Goal: Obtain resource: Download file/media

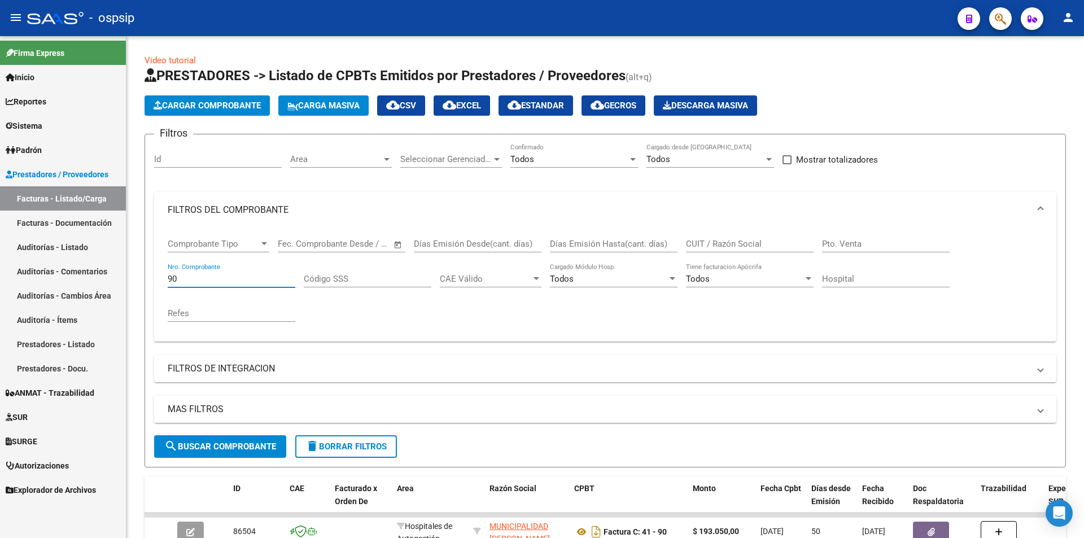
scroll to position [169, 0]
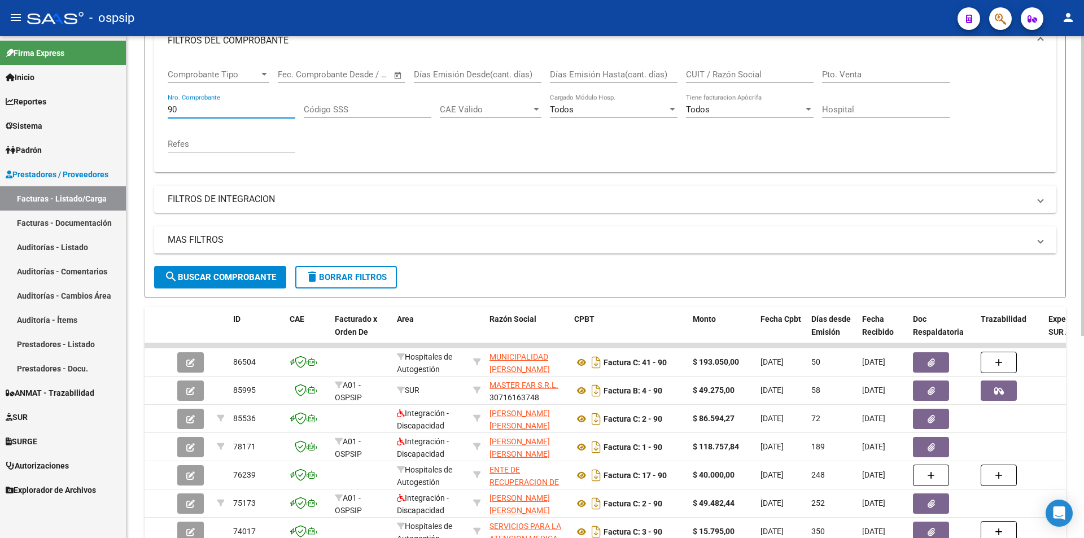
drag, startPoint x: 0, startPoint y: 0, endPoint x: 154, endPoint y: 114, distance: 191.2
click at [154, 114] on form "Filtros Id Area Area Seleccionar Gerenciador Seleccionar Gerenciador Todos Conf…" at bounding box center [605, 131] width 921 height 334
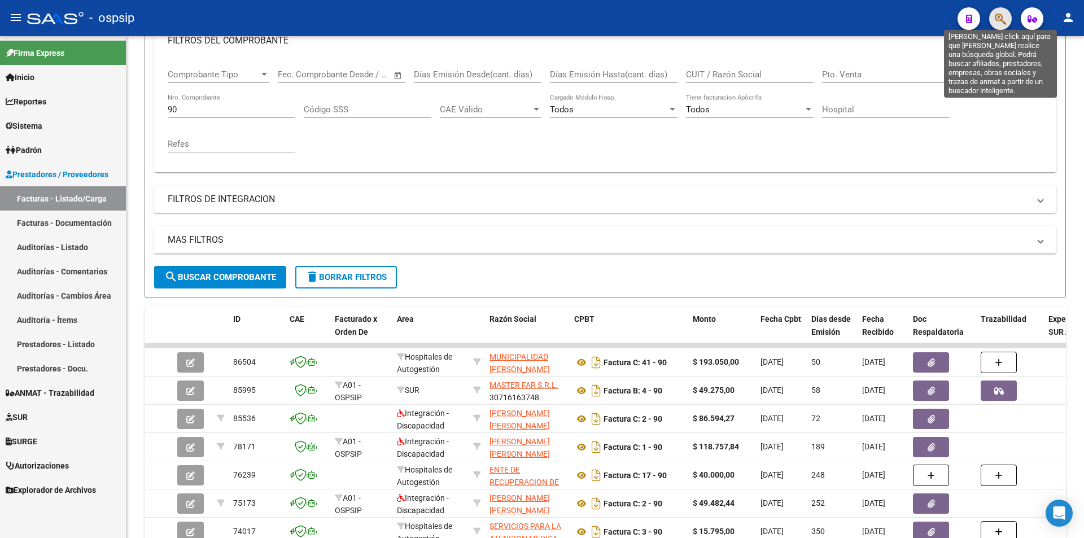
click at [997, 15] on icon "button" at bounding box center [1000, 18] width 11 height 13
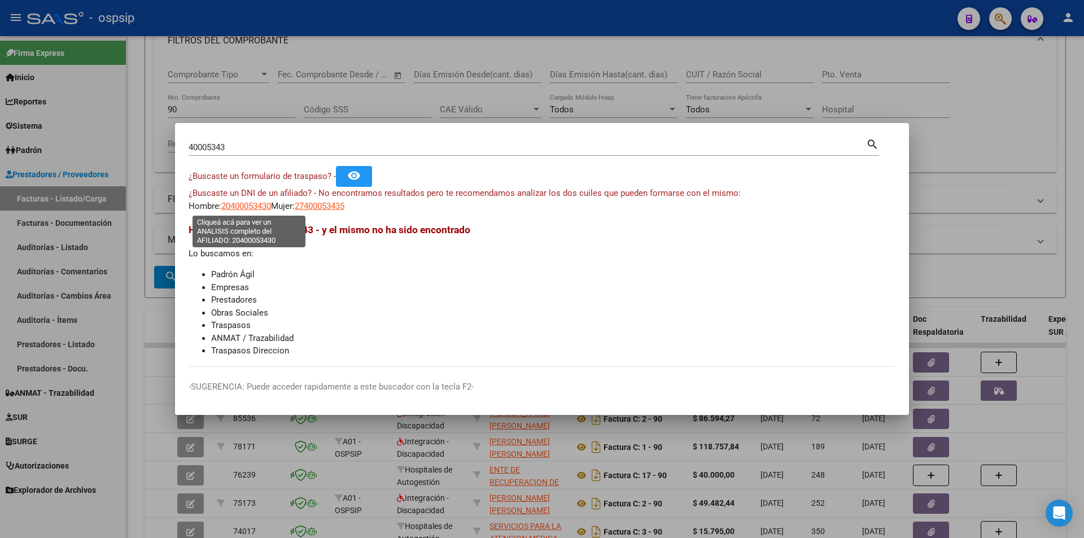
click at [249, 209] on span "20400053430" at bounding box center [246, 206] width 50 height 10
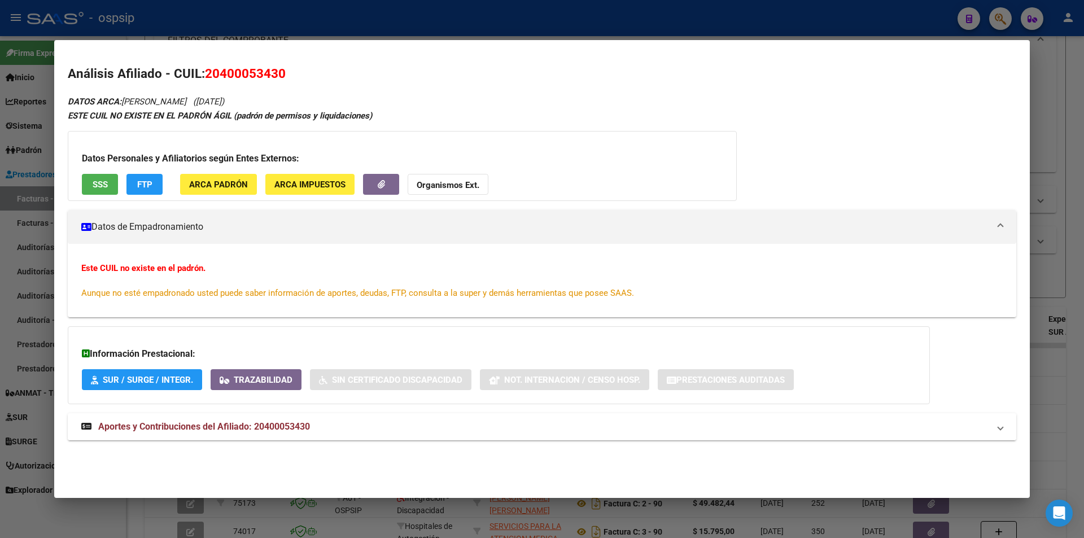
click at [262, 426] on span "Aportes y Contribuciones del Afiliado: 20400053430" at bounding box center [204, 426] width 212 height 11
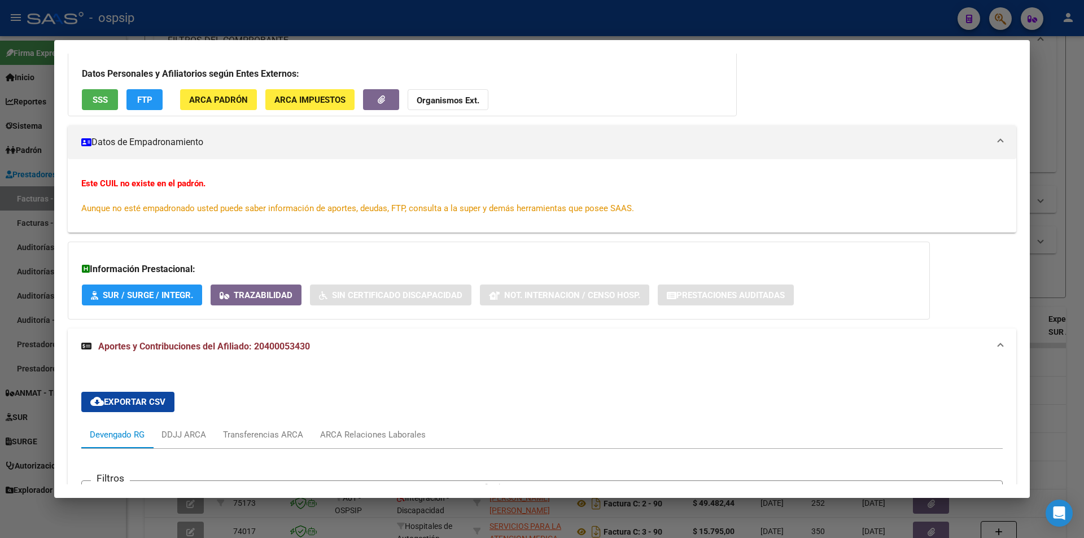
scroll to position [0, 0]
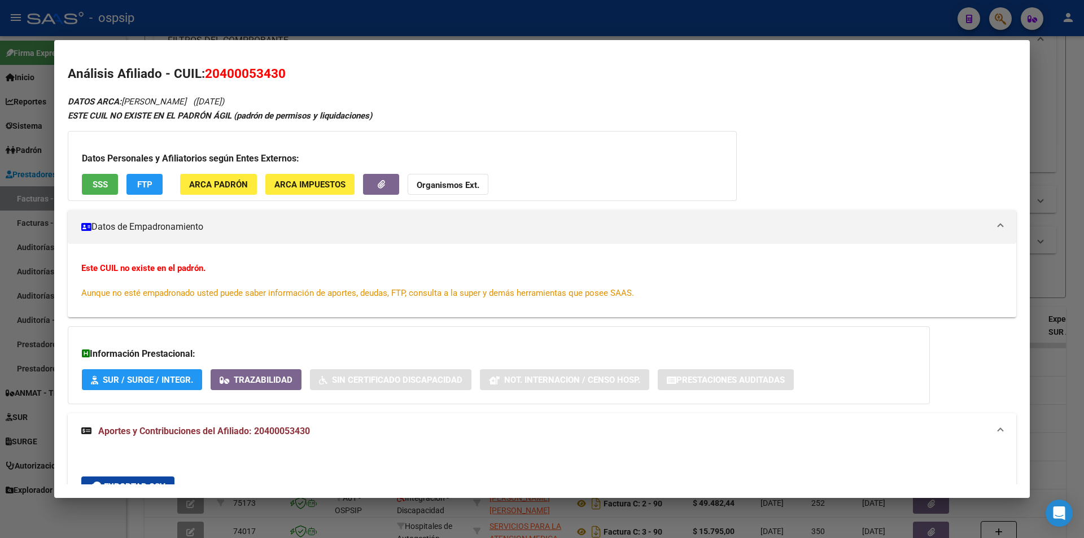
click at [116, 182] on button "SSS" at bounding box center [100, 184] width 36 height 21
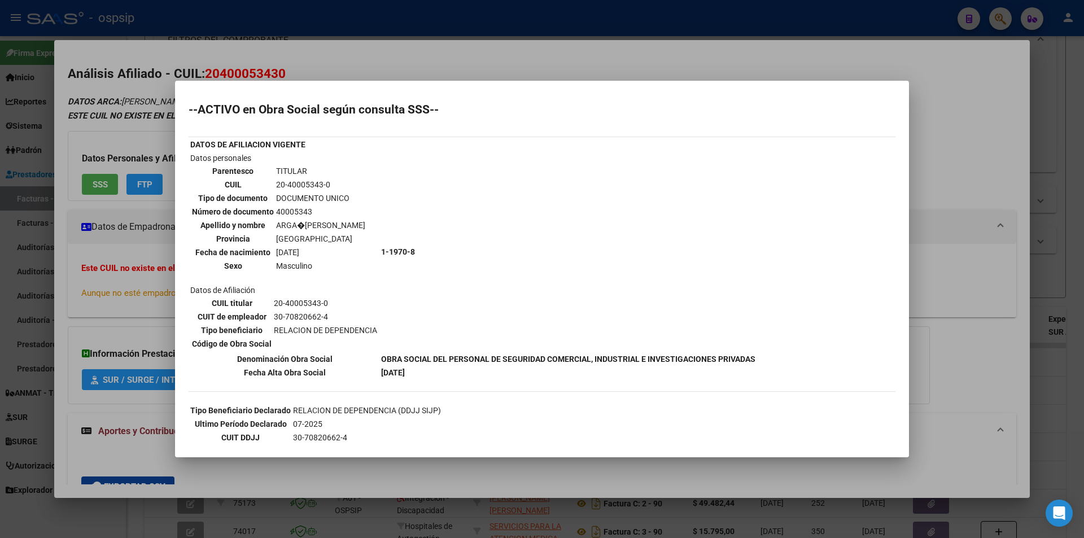
click at [591, 70] on div at bounding box center [542, 269] width 1084 height 538
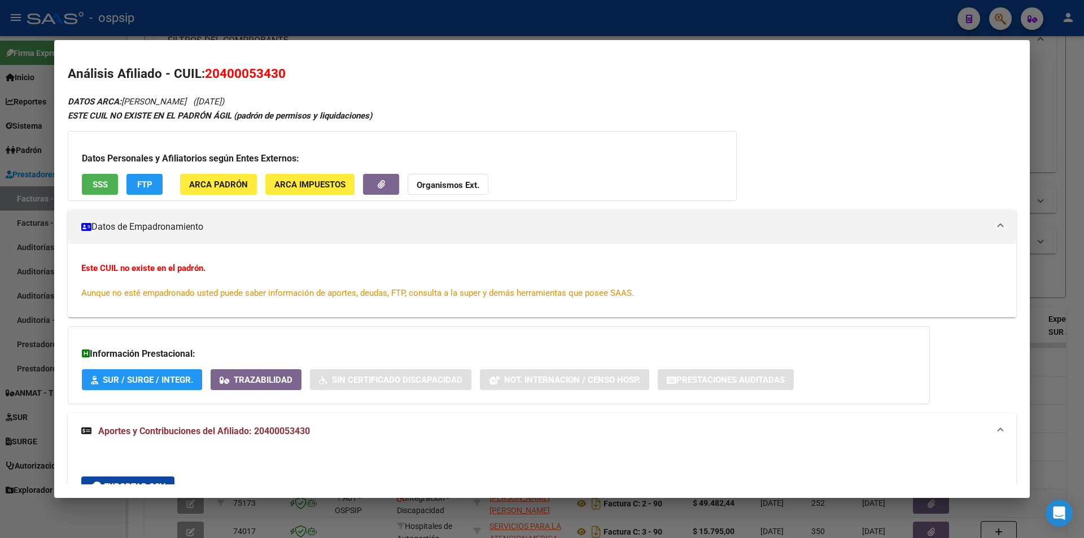
click at [496, 34] on div at bounding box center [542, 269] width 1084 height 538
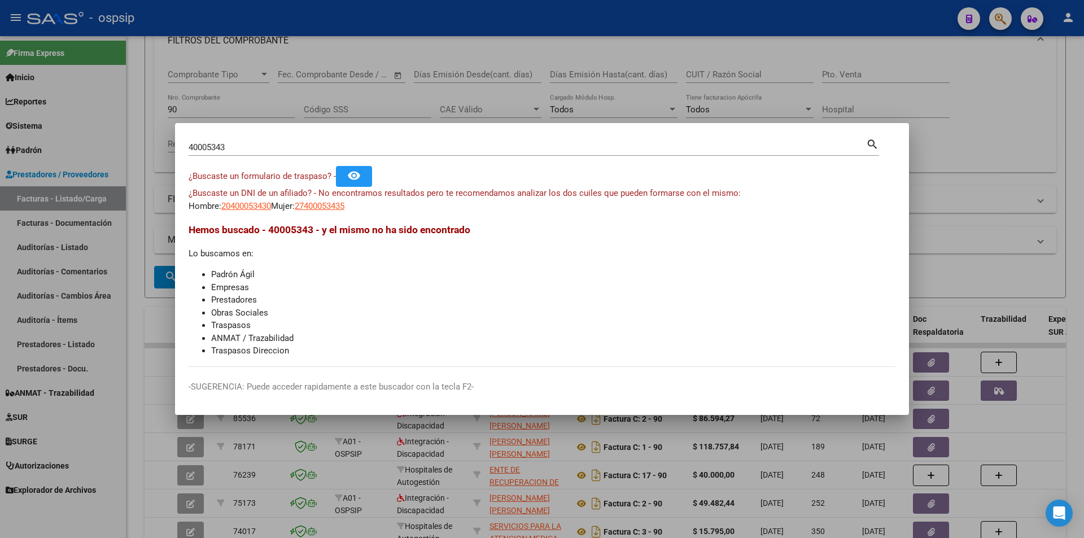
drag, startPoint x: 86, startPoint y: 148, endPoint x: 77, endPoint y: 149, distance: 8.5
click at [77, 149] on div "40005343 Buscar (apellido, dni, cuil, nro traspaso, cuit, obra social) search ¿…" at bounding box center [542, 269] width 1084 height 538
type input "33243602"
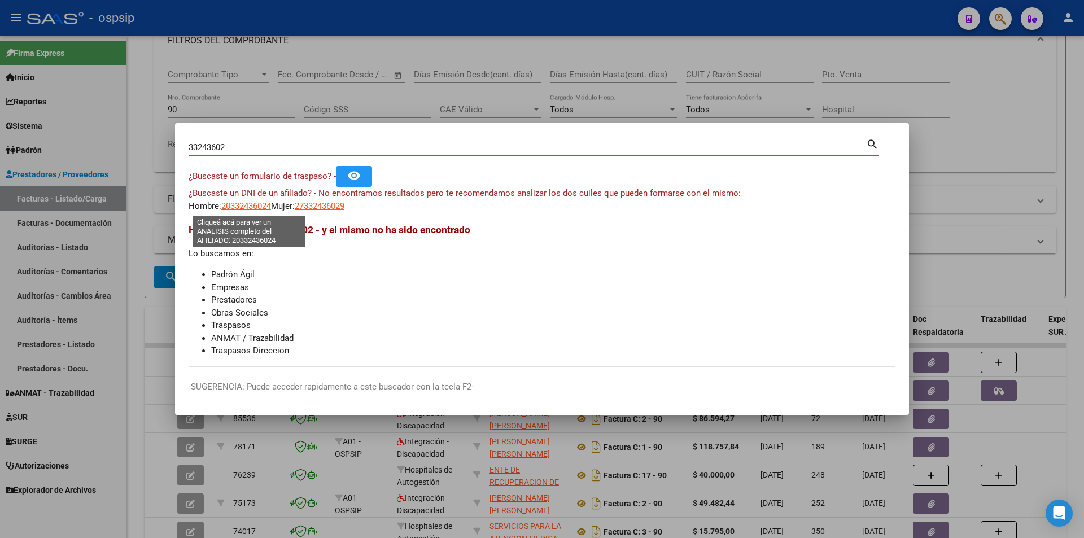
click at [240, 203] on span "20332436024" at bounding box center [246, 206] width 50 height 10
type textarea "20332436024"
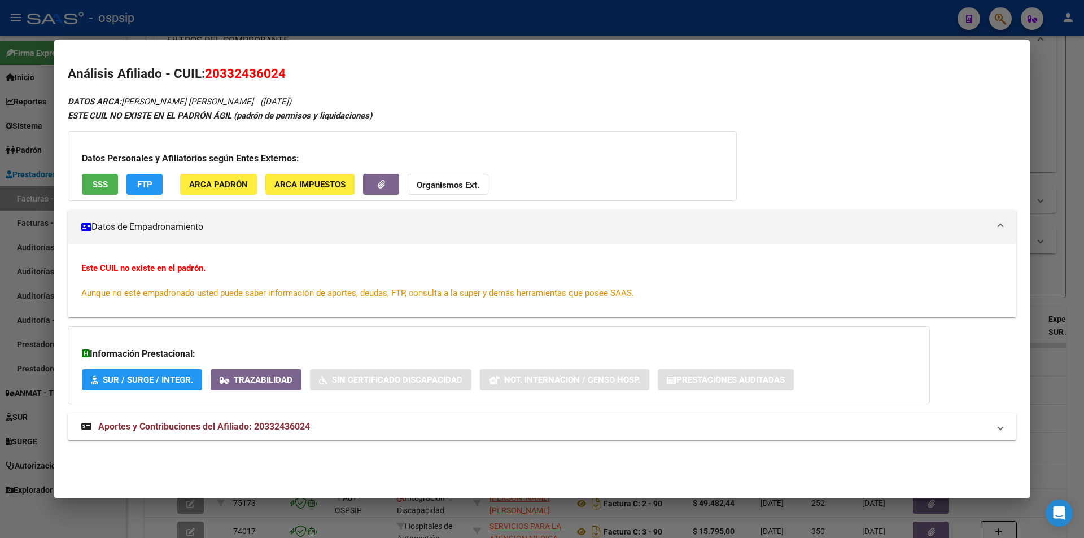
click at [256, 419] on mat-expansion-panel-header "Aportes y Contribuciones del Afiliado: 20332436024" at bounding box center [542, 426] width 948 height 27
click at [87, 181] on button "SSS" at bounding box center [100, 184] width 36 height 21
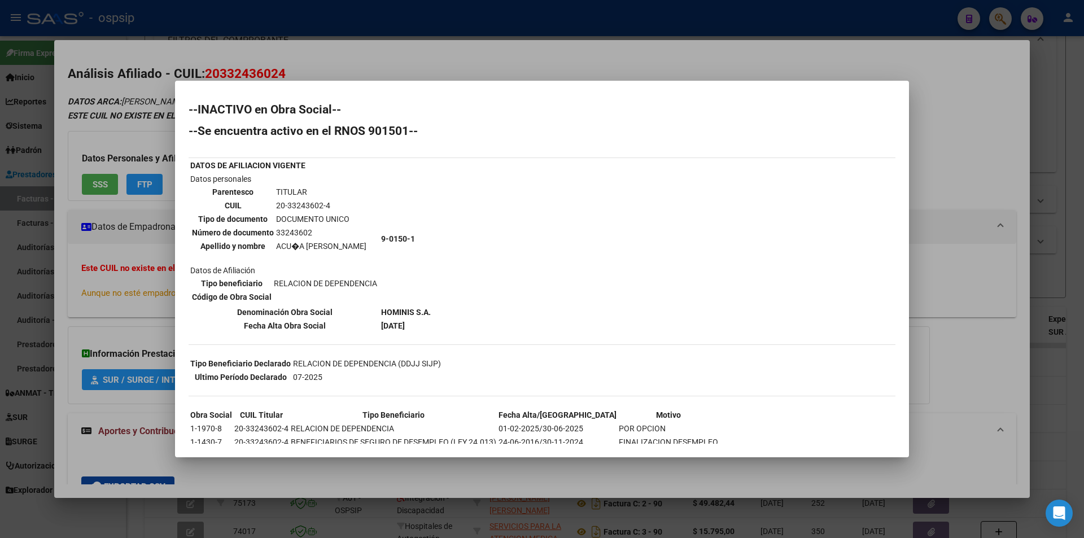
click at [491, 75] on div at bounding box center [542, 269] width 1084 height 538
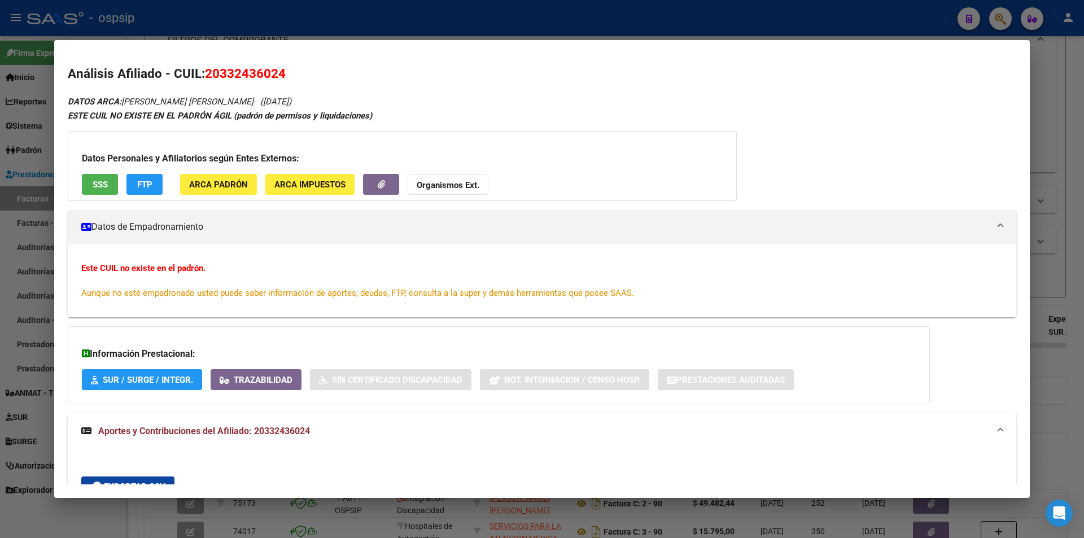
click at [362, 30] on div at bounding box center [542, 269] width 1084 height 538
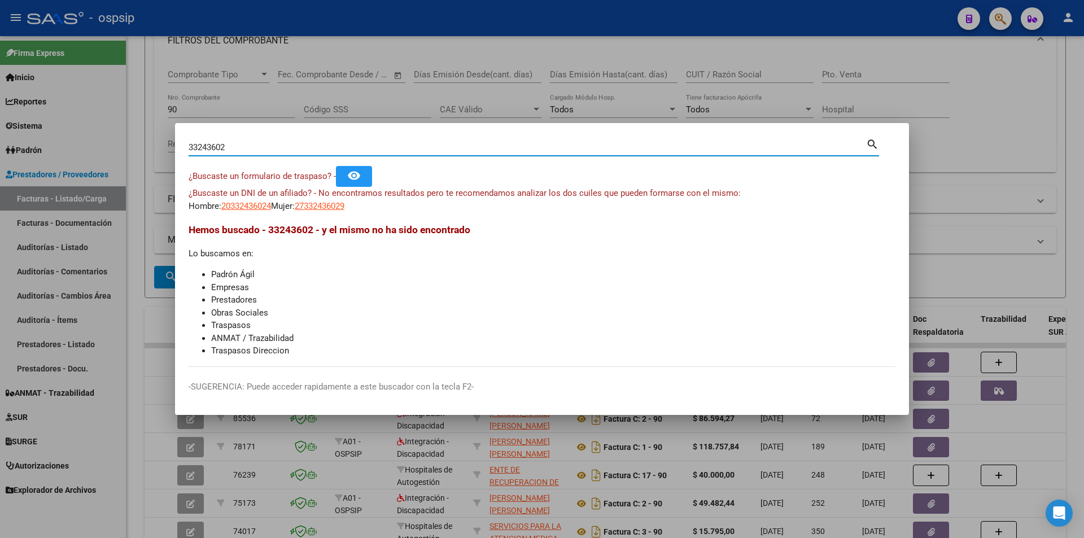
drag, startPoint x: 244, startPoint y: 144, endPoint x: 165, endPoint y: 151, distance: 79.4
click at [165, 151] on div "33243602 Buscar (apellido, dni, cuil, nro traspaso, cuit, obra social) search ¿…" at bounding box center [542, 269] width 1084 height 538
type input "43404965"
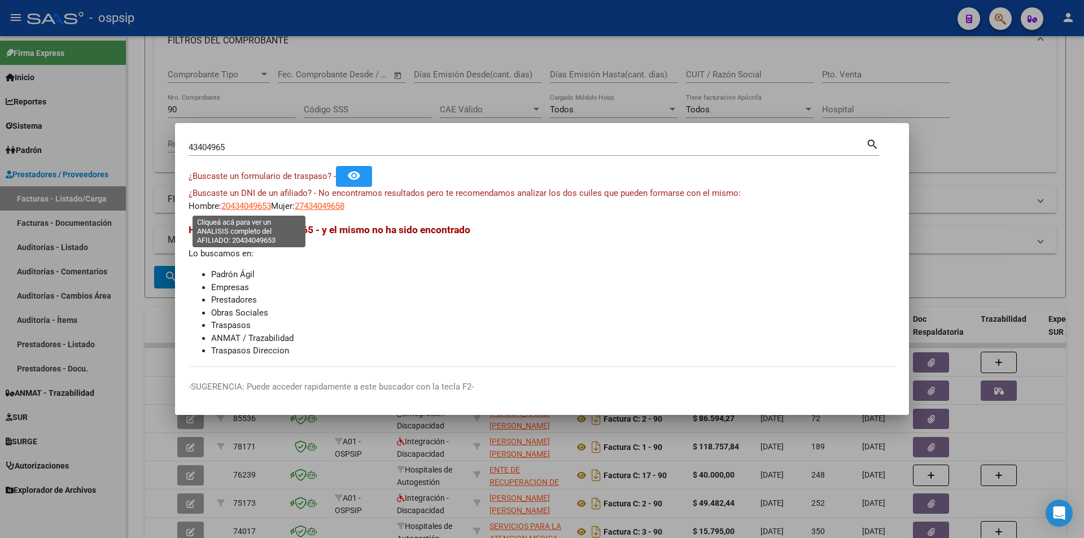
click at [256, 207] on span "20434049653" at bounding box center [246, 206] width 50 height 10
type textarea "20434049653"
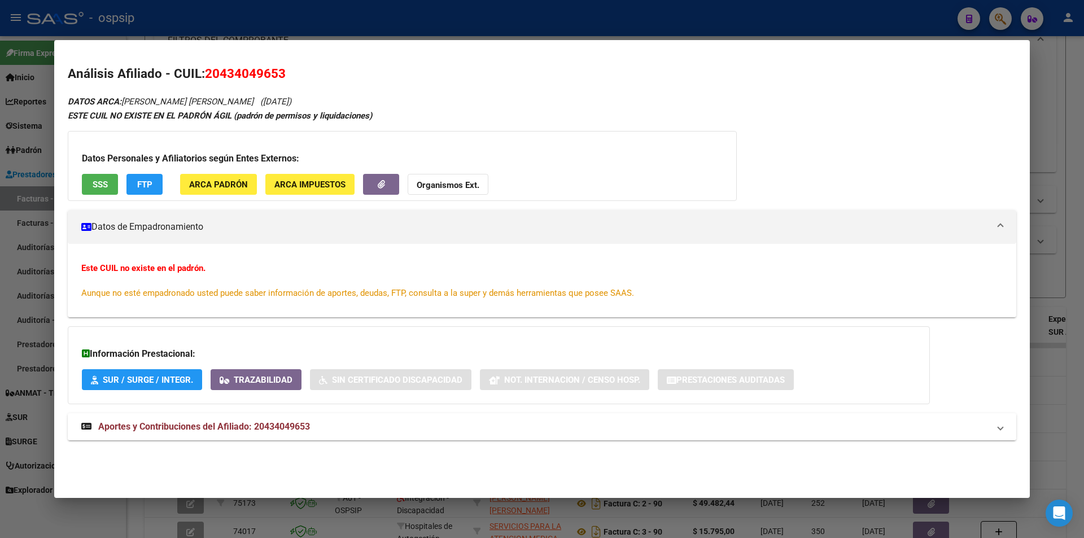
click at [265, 430] on span "Aportes y Contribuciones del Afiliado: 20434049653" at bounding box center [204, 426] width 212 height 11
click at [99, 187] on span "SSS" at bounding box center [100, 185] width 15 height 10
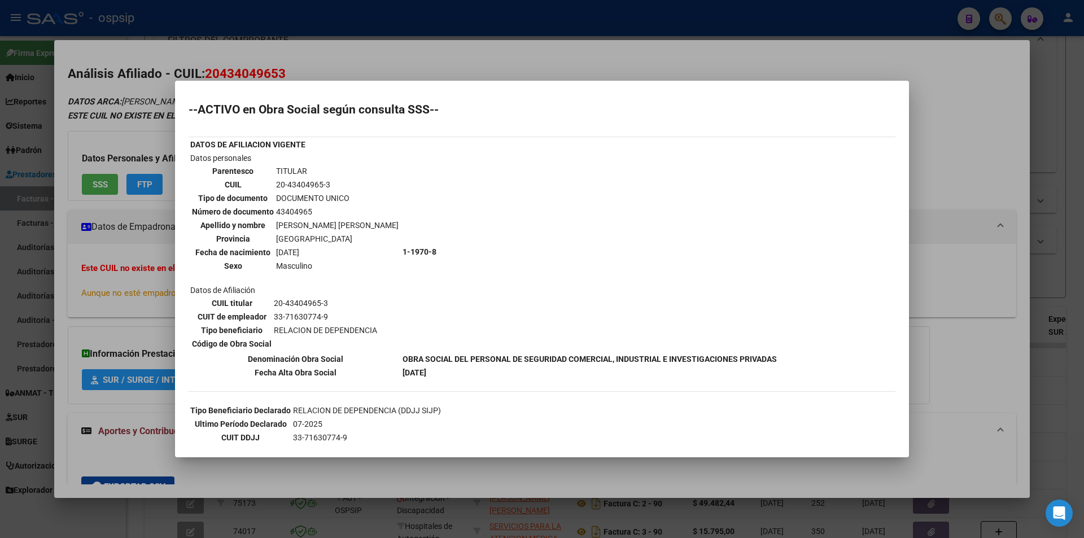
click at [355, 57] on div at bounding box center [542, 269] width 1084 height 538
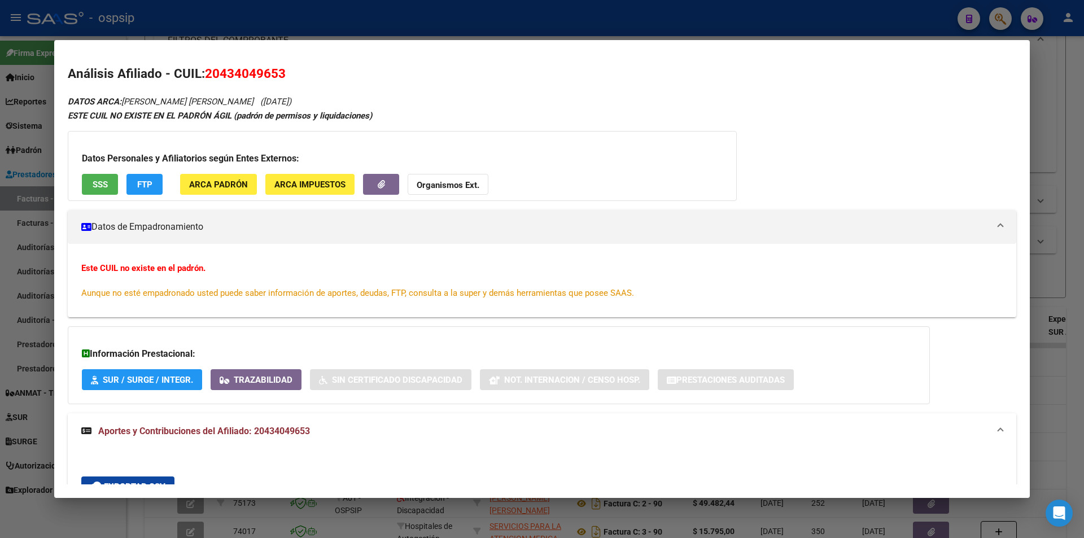
click at [333, 1] on div at bounding box center [542, 269] width 1084 height 538
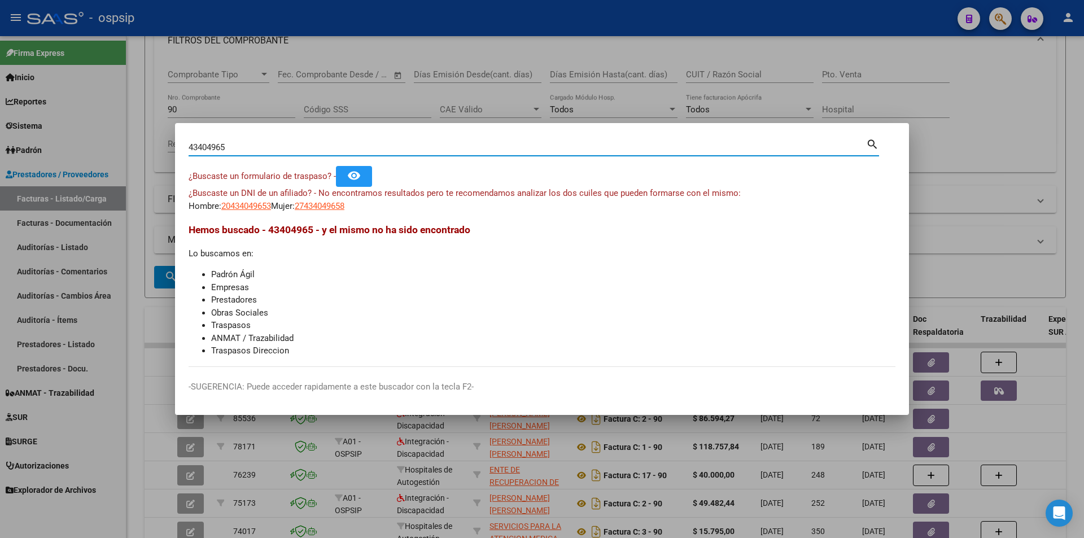
drag, startPoint x: 227, startPoint y: 150, endPoint x: 87, endPoint y: 159, distance: 140.3
click at [87, 159] on div "43404965 Buscar (apellido, dni, cuil, nro traspaso, cuit, obra social) search ¿…" at bounding box center [542, 269] width 1084 height 538
type input "41140970"
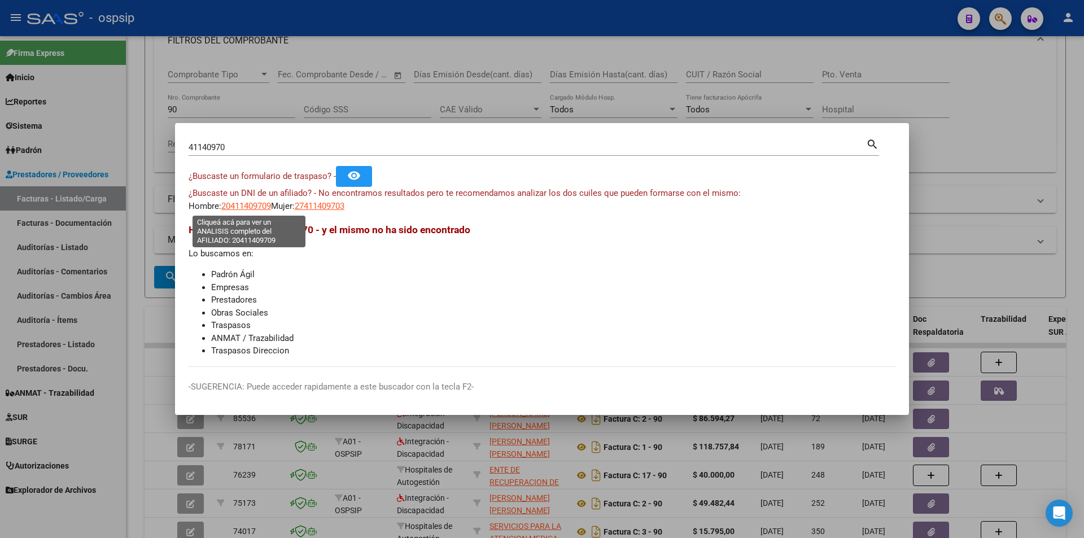
click at [244, 205] on span "20411409709" at bounding box center [246, 206] width 50 height 10
type textarea "20411409709"
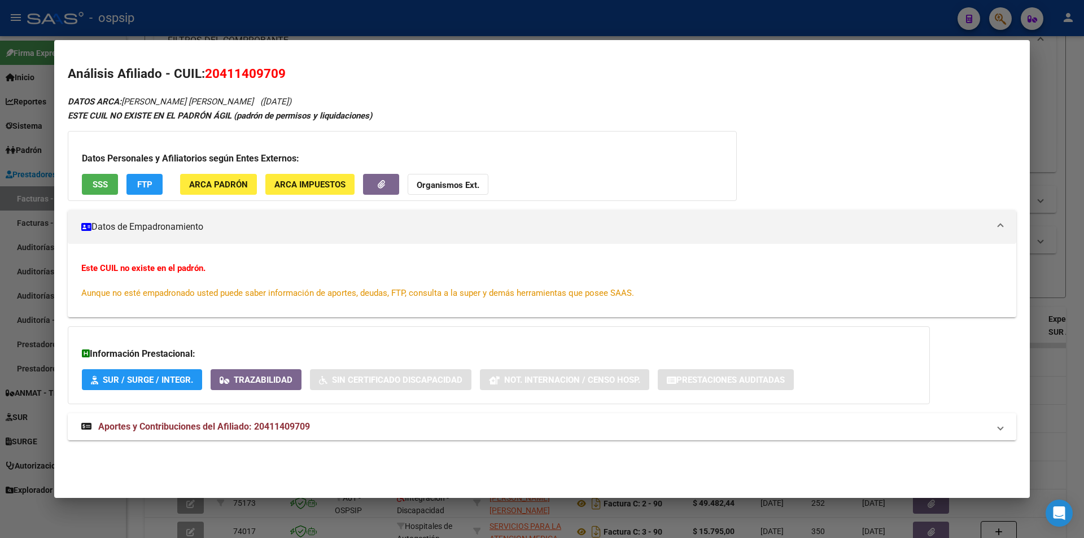
click at [303, 418] on mat-expansion-panel-header "Aportes y Contribuciones del Afiliado: 20411409709" at bounding box center [542, 426] width 948 height 27
click at [98, 178] on button "SSS" at bounding box center [100, 184] width 36 height 21
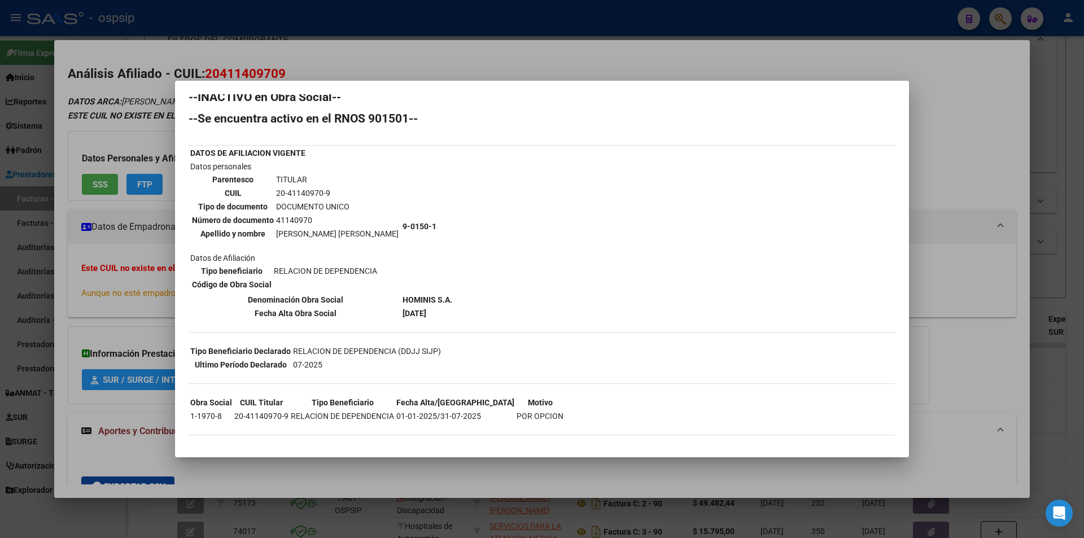
scroll to position [15, 0]
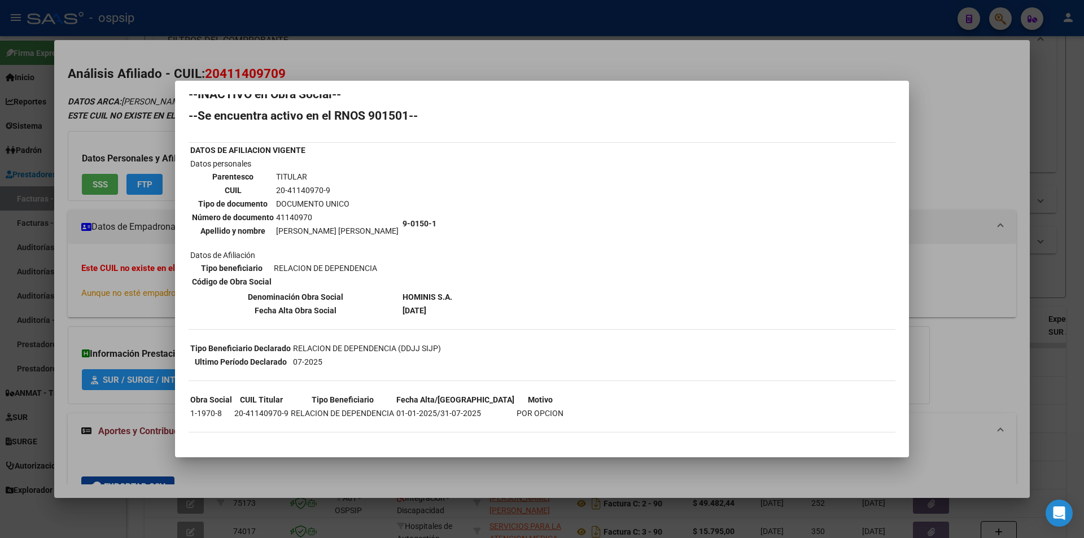
click at [493, 51] on div at bounding box center [542, 269] width 1084 height 538
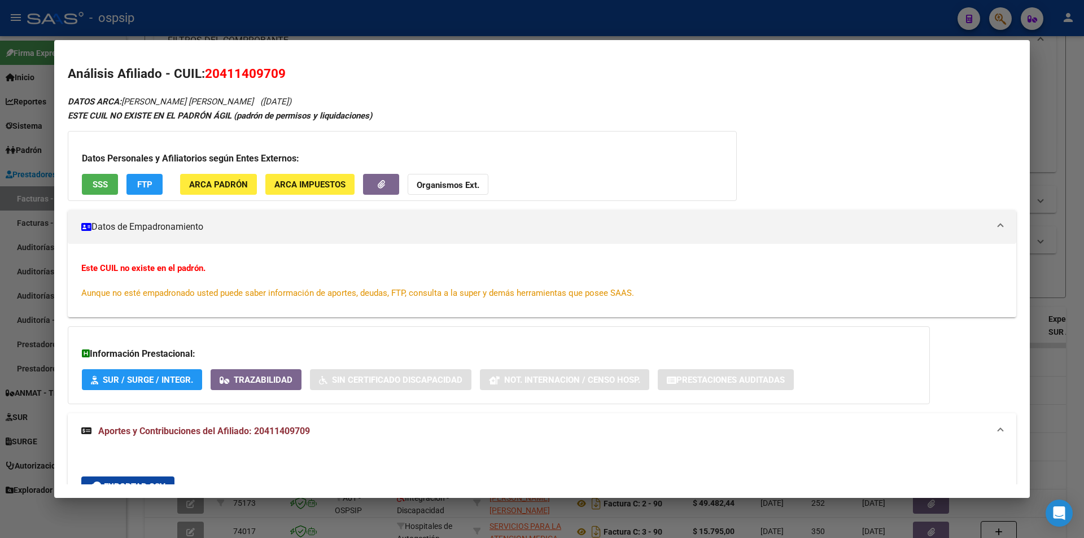
click at [479, 29] on div at bounding box center [542, 269] width 1084 height 538
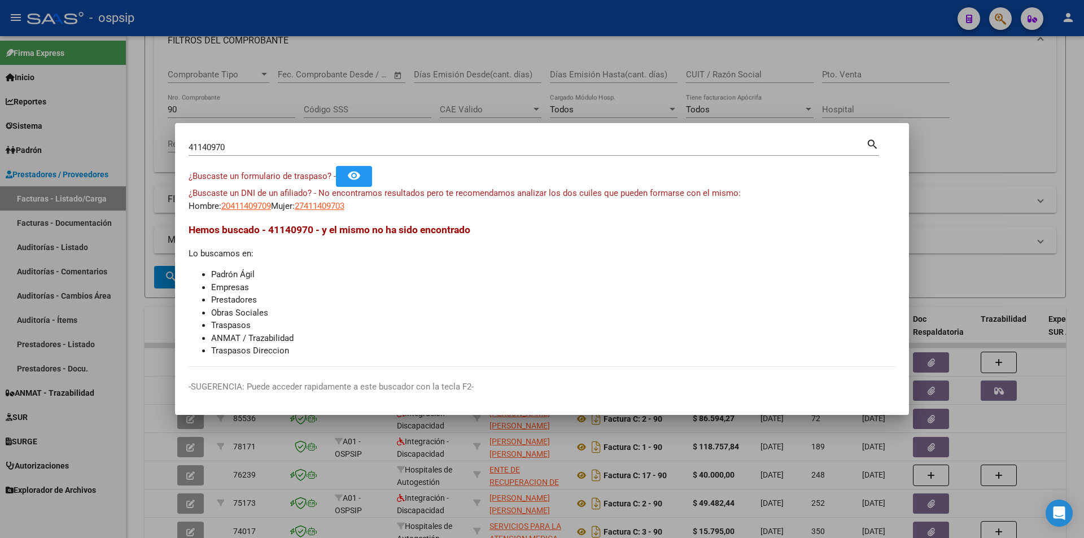
drag, startPoint x: 286, startPoint y: 148, endPoint x: 260, endPoint y: 151, distance: 25.6
click at [260, 151] on input "41140970" at bounding box center [527, 147] width 677 height 10
type input "4"
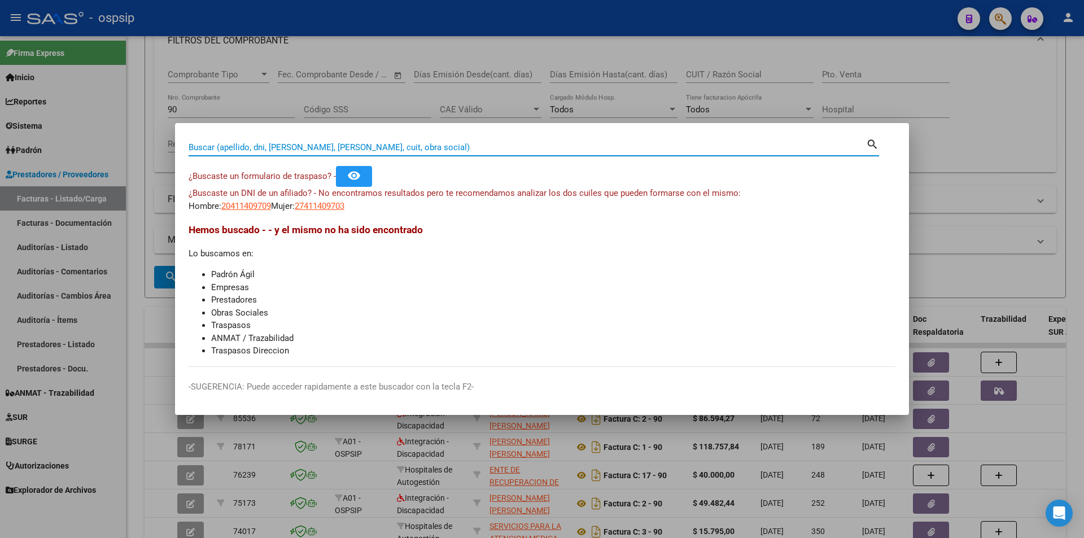
paste input "17041383"
type input "17041383"
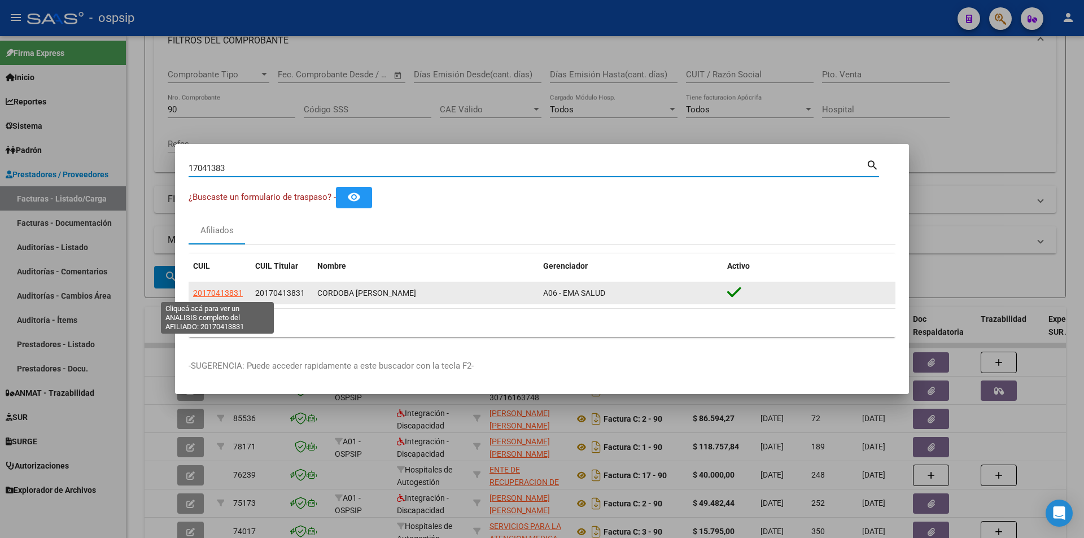
click at [237, 291] on span "20170413831" at bounding box center [218, 292] width 50 height 9
type textarea "20170413831"
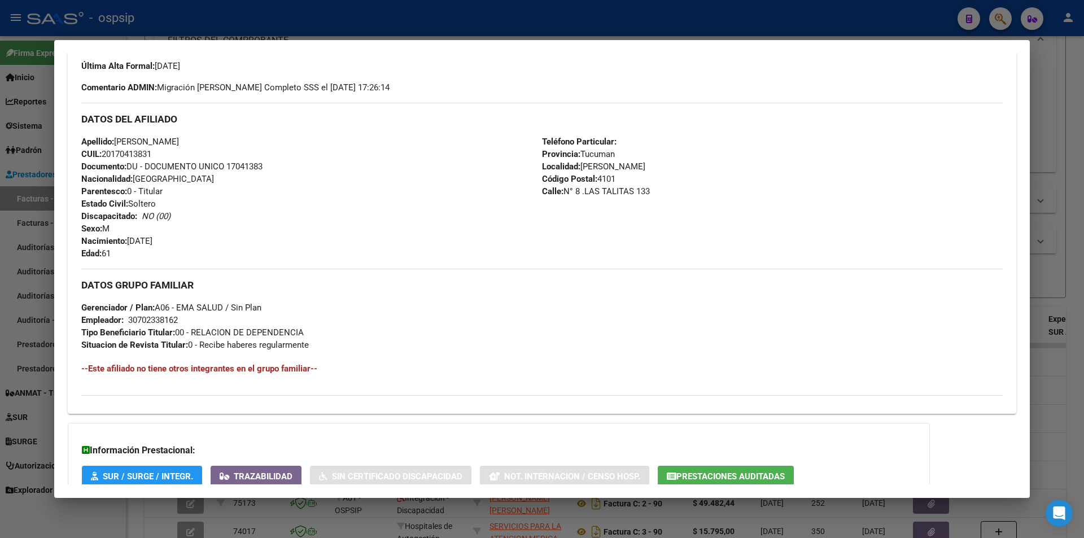
scroll to position [391, 0]
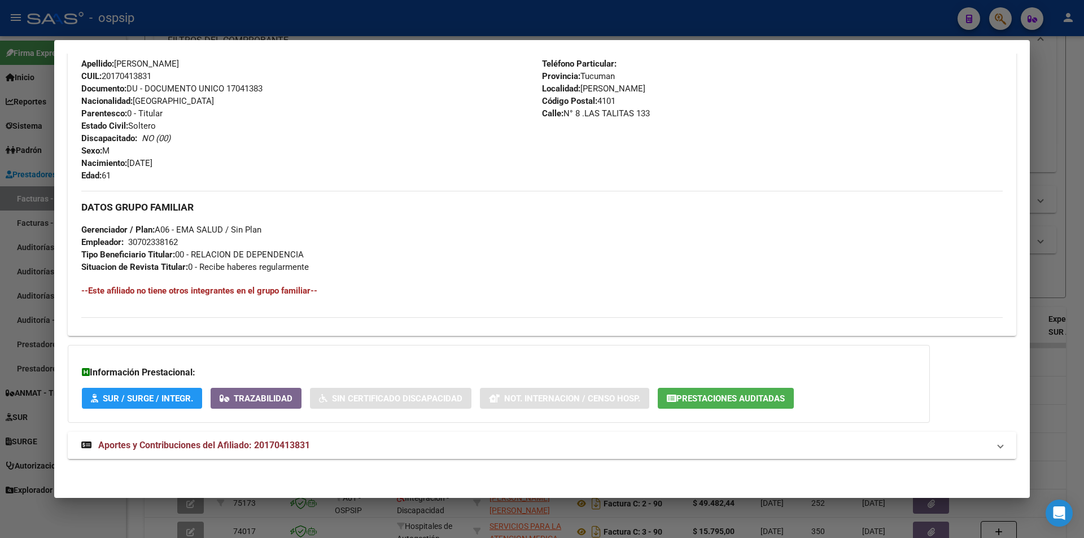
click at [278, 446] on span "Aportes y Contribuciones del Afiliado: 20170413831" at bounding box center [204, 445] width 212 height 11
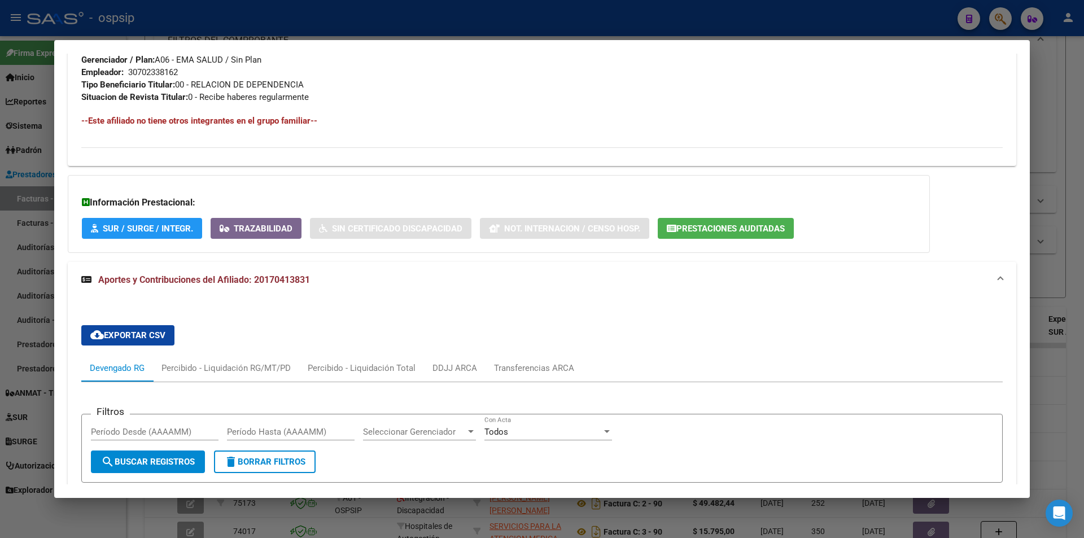
scroll to position [787, 0]
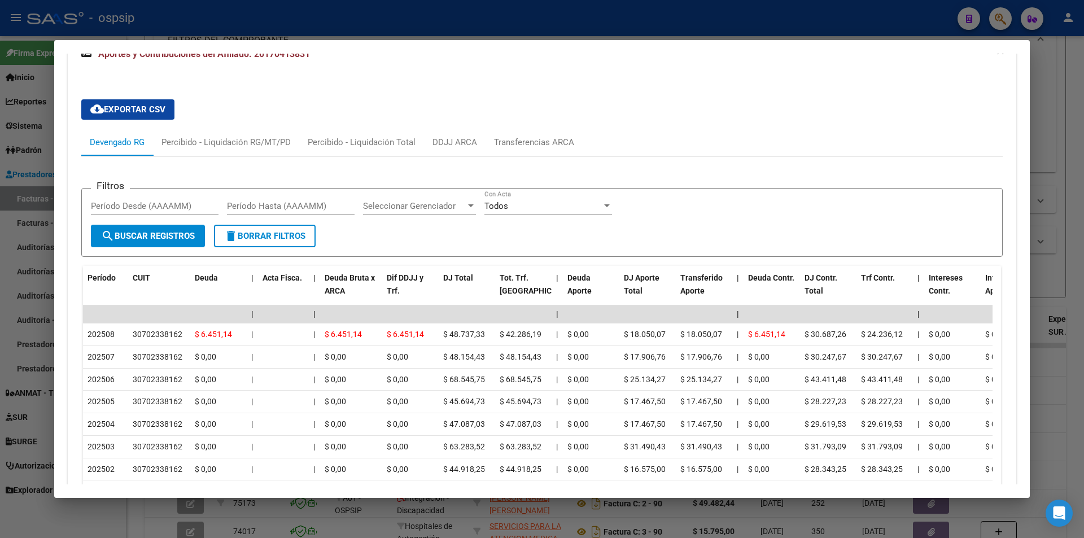
click at [150, 16] on div at bounding box center [542, 269] width 1084 height 538
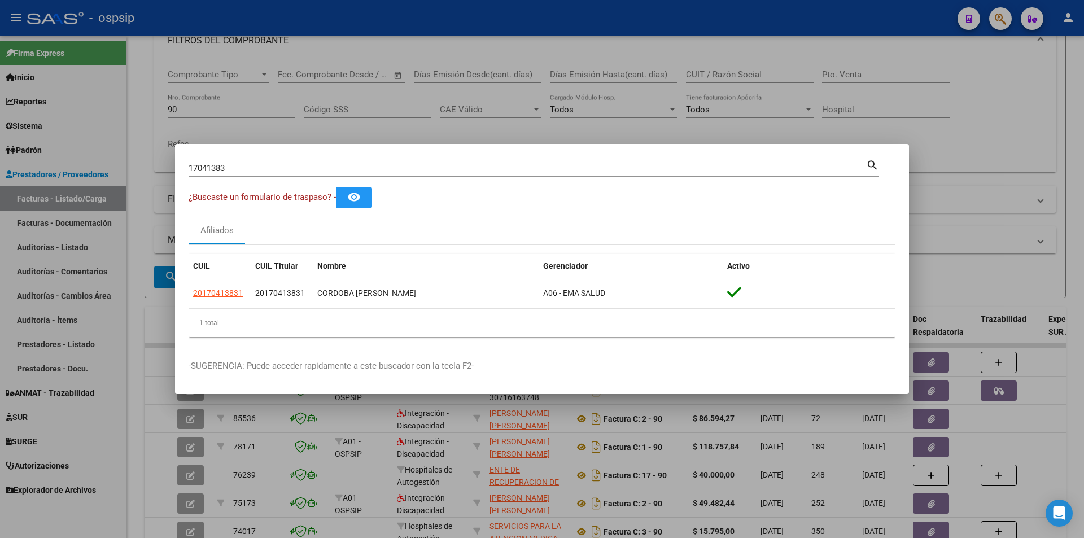
click at [281, 116] on div at bounding box center [542, 269] width 1084 height 538
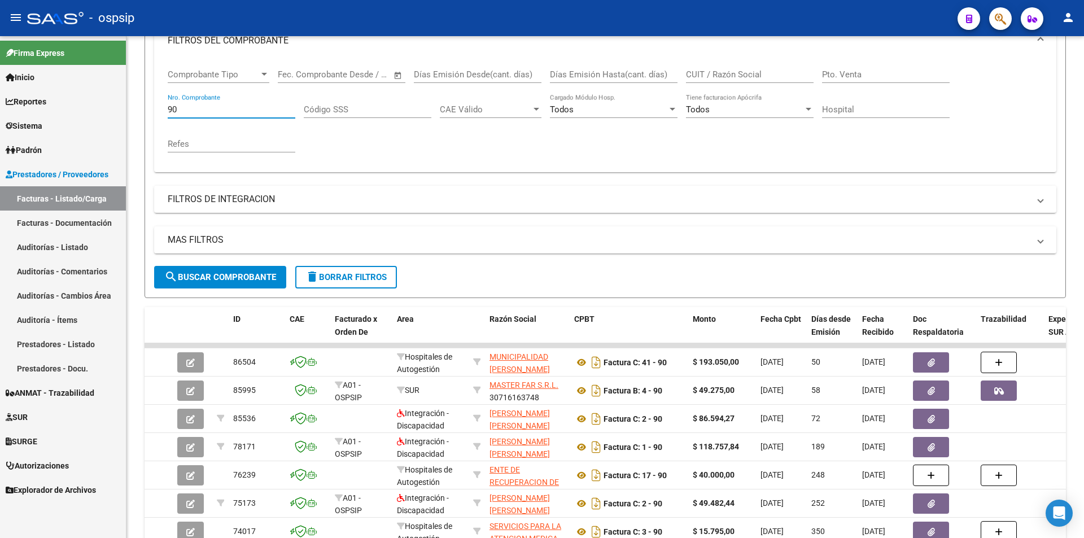
drag, startPoint x: 214, startPoint y: 113, endPoint x: 35, endPoint y: 117, distance: 179.0
click at [35, 117] on mat-sidenav-container "Firma Express Inicio Calendario SSS Instructivos Contacto OS Reportes Egresos D…" at bounding box center [542, 287] width 1084 height 502
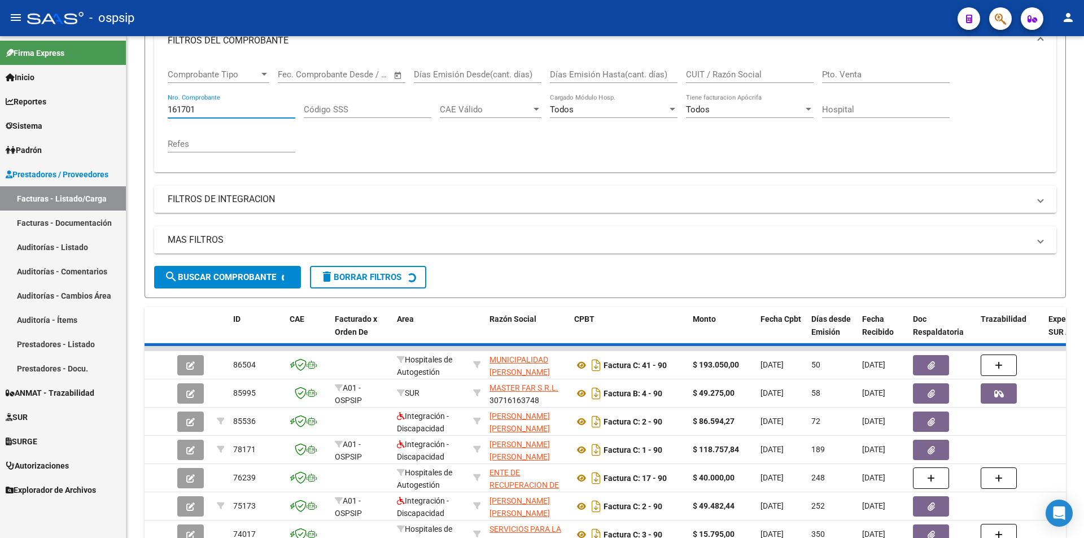
scroll to position [85, 0]
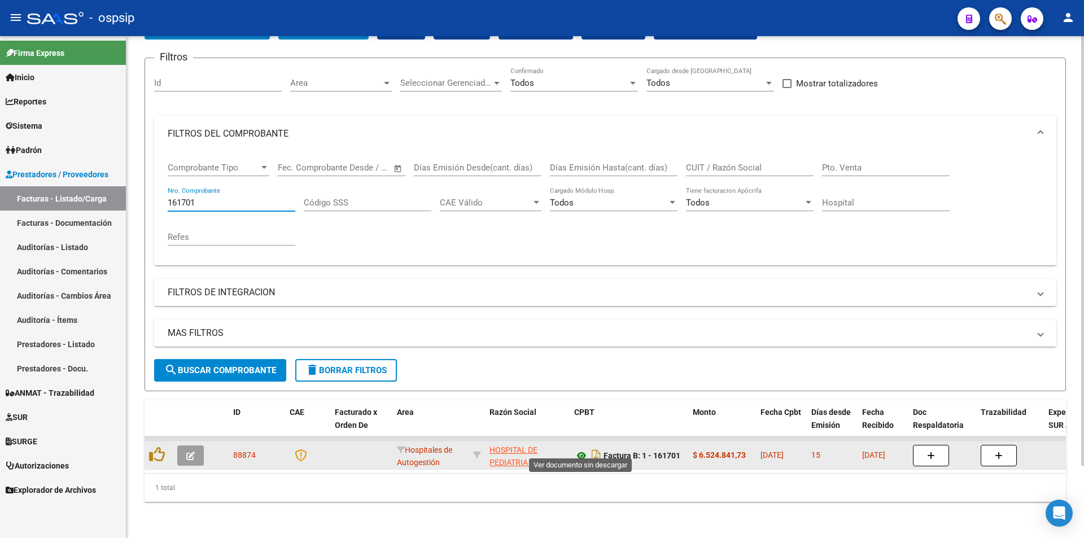
type input "161701"
click at [581, 449] on icon at bounding box center [581, 456] width 15 height 14
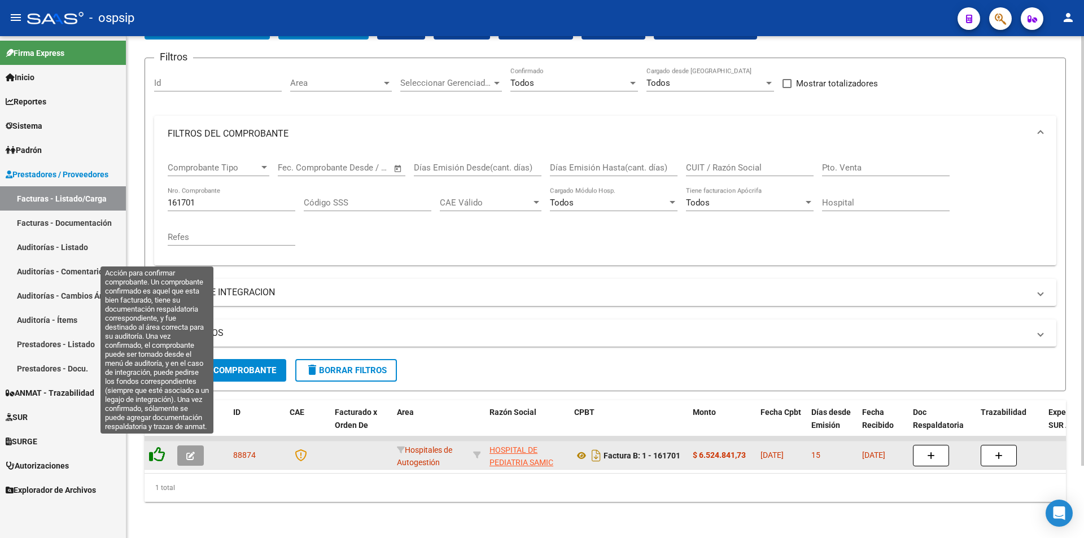
click at [157, 446] on icon at bounding box center [157, 454] width 16 height 16
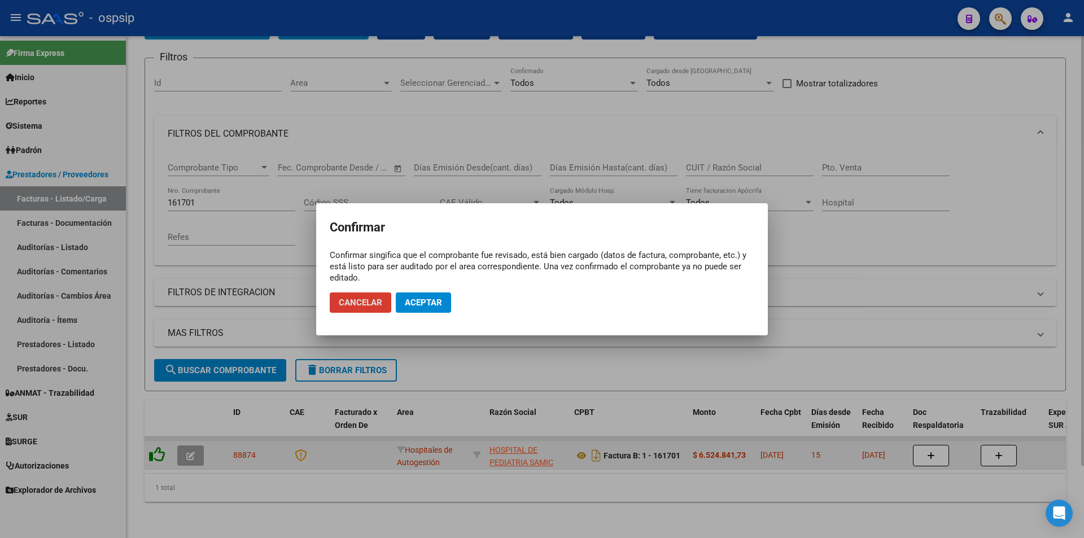
click at [330, 292] on button "Cancelar" at bounding box center [361, 302] width 62 height 20
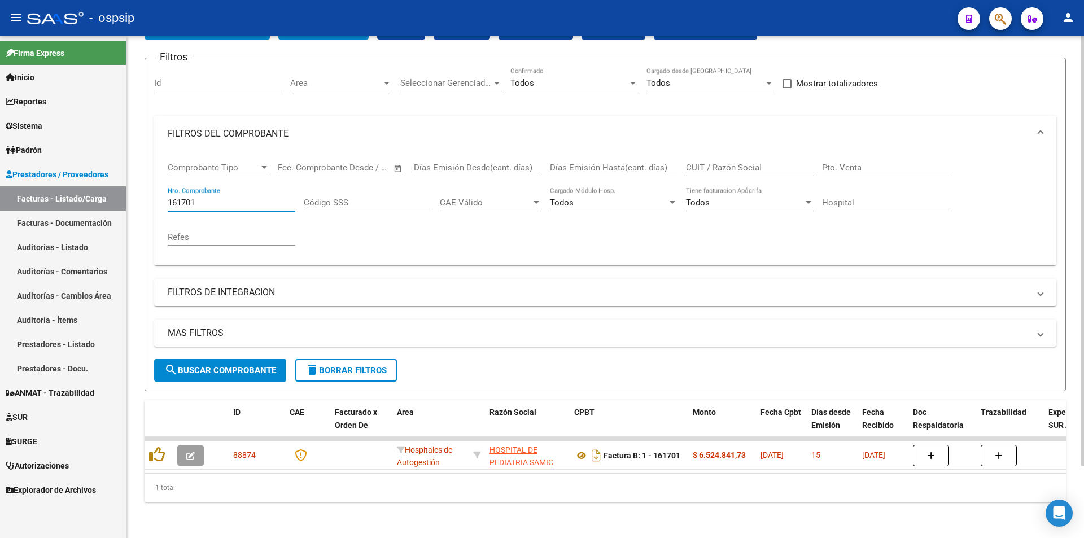
drag, startPoint x: 225, startPoint y: 195, endPoint x: 187, endPoint y: 197, distance: 37.9
click at [187, 198] on input "161701" at bounding box center [232, 203] width 128 height 10
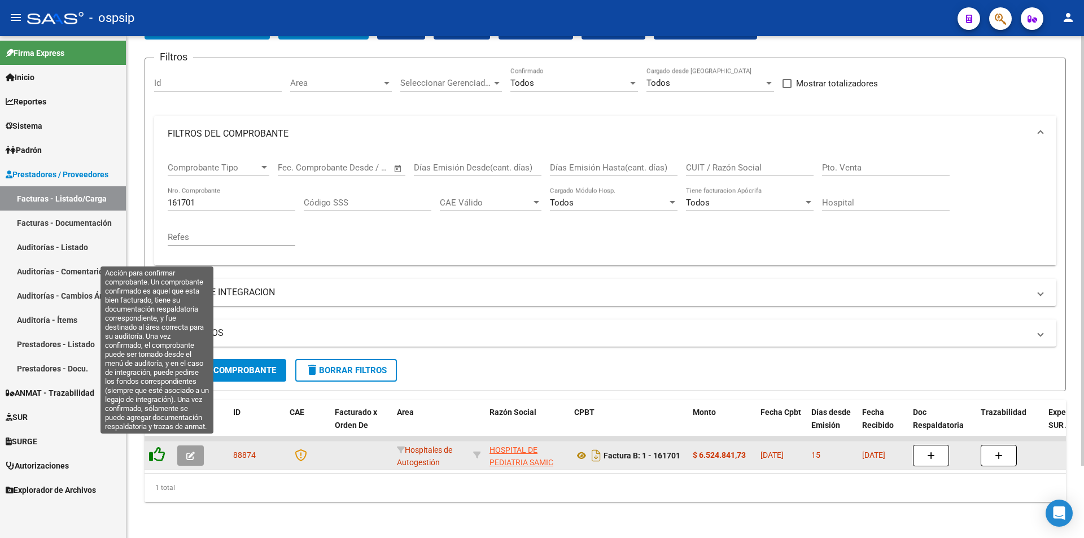
click at [155, 449] on icon at bounding box center [157, 454] width 16 height 16
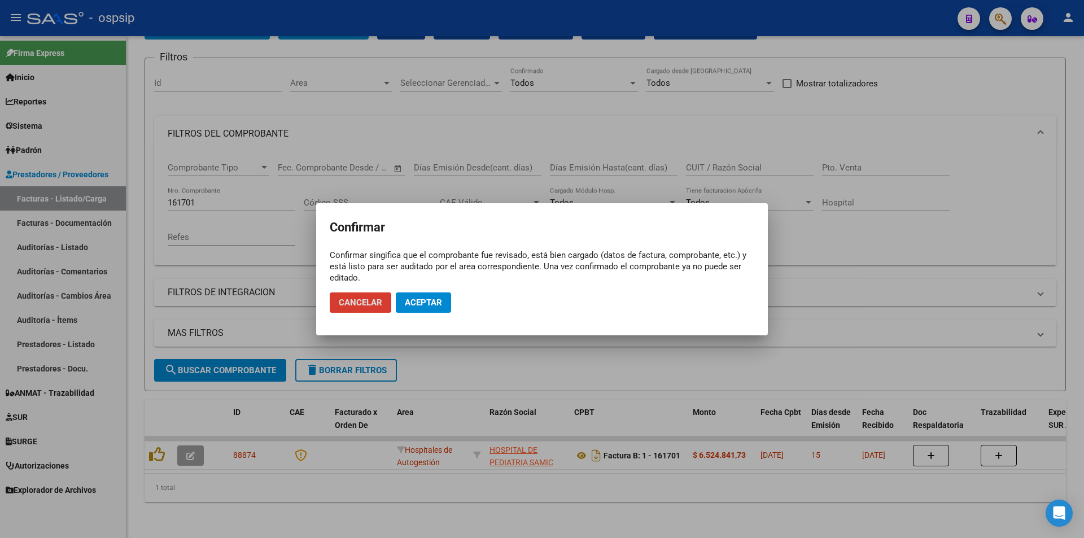
click at [418, 305] on span "Aceptar" at bounding box center [423, 302] width 37 height 10
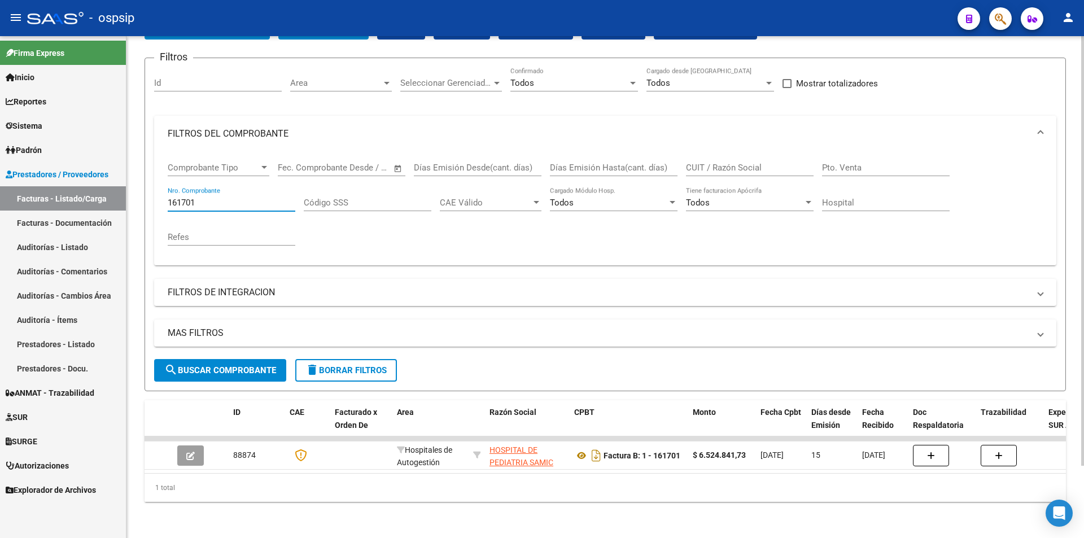
click at [269, 198] on input "161701" at bounding box center [232, 203] width 128 height 10
type input "1"
type input "5"
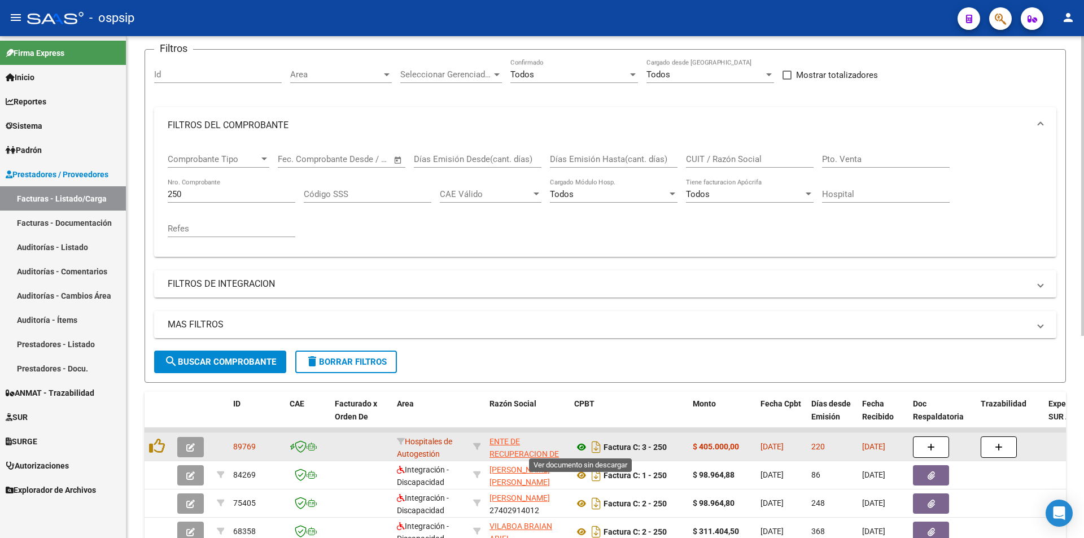
click at [580, 446] on icon at bounding box center [581, 447] width 15 height 14
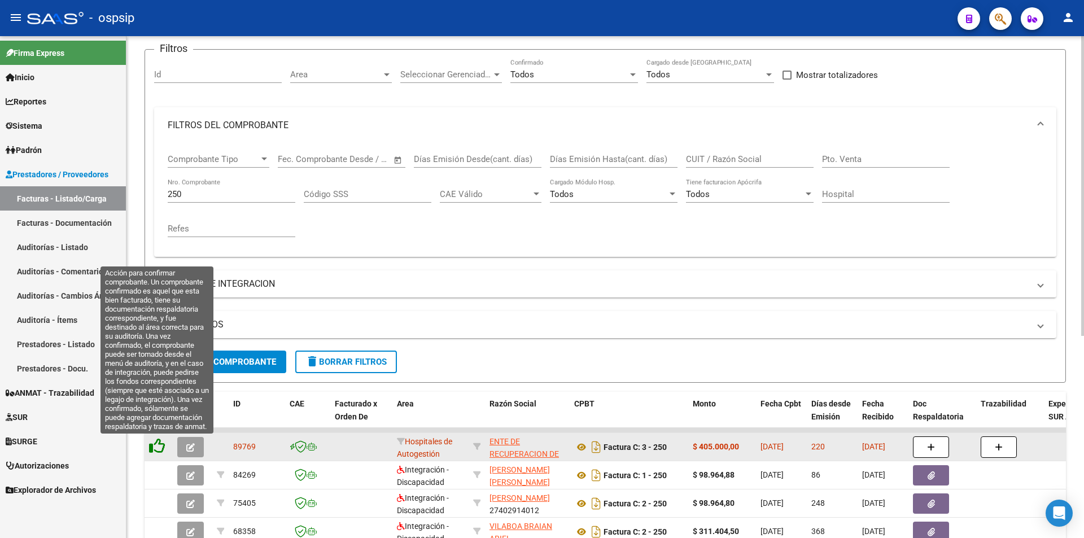
click at [153, 449] on icon at bounding box center [157, 446] width 16 height 16
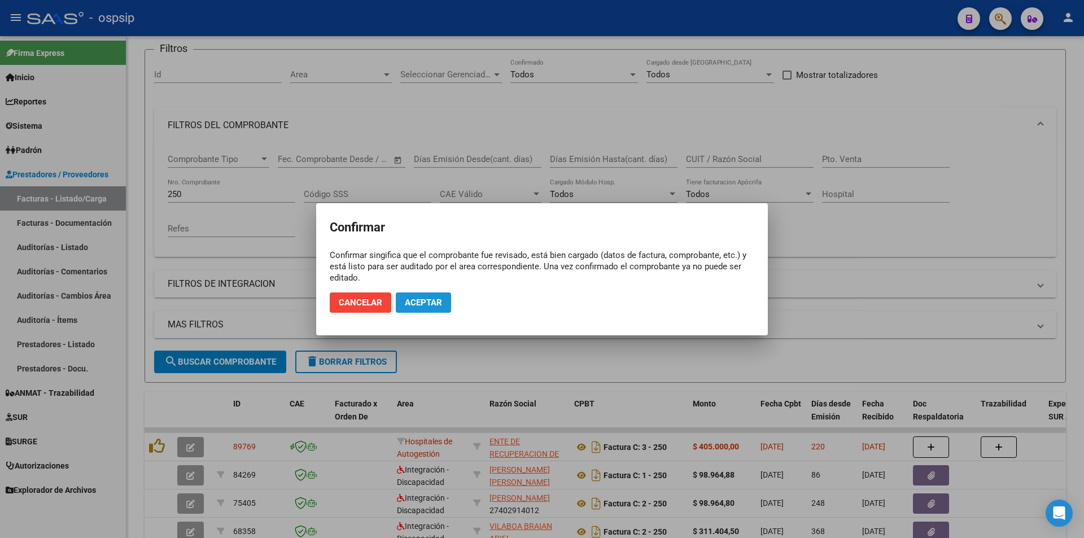
click at [413, 304] on span "Aceptar" at bounding box center [423, 302] width 37 height 10
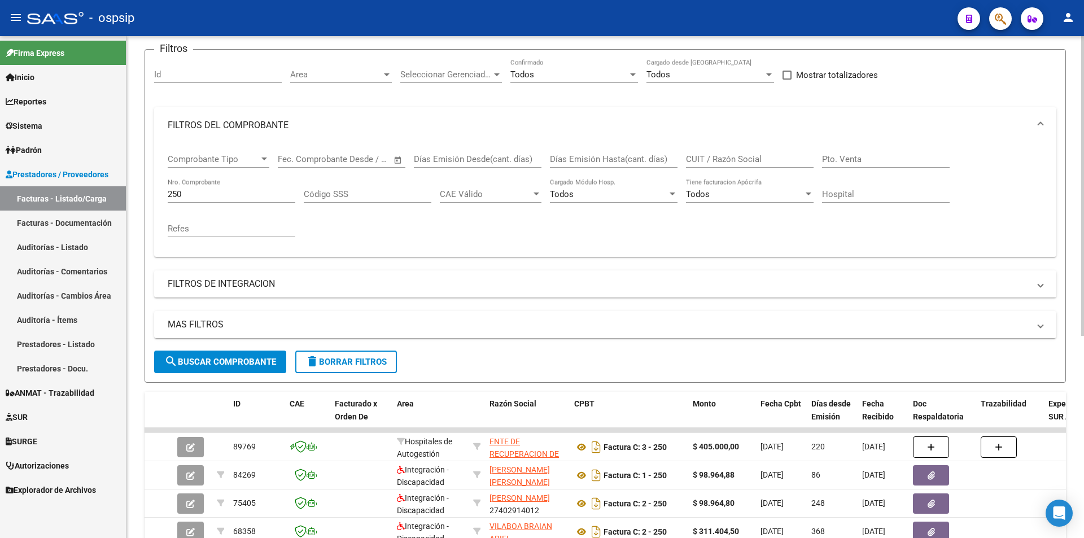
click at [219, 196] on input "250" at bounding box center [232, 194] width 128 height 10
type input "2"
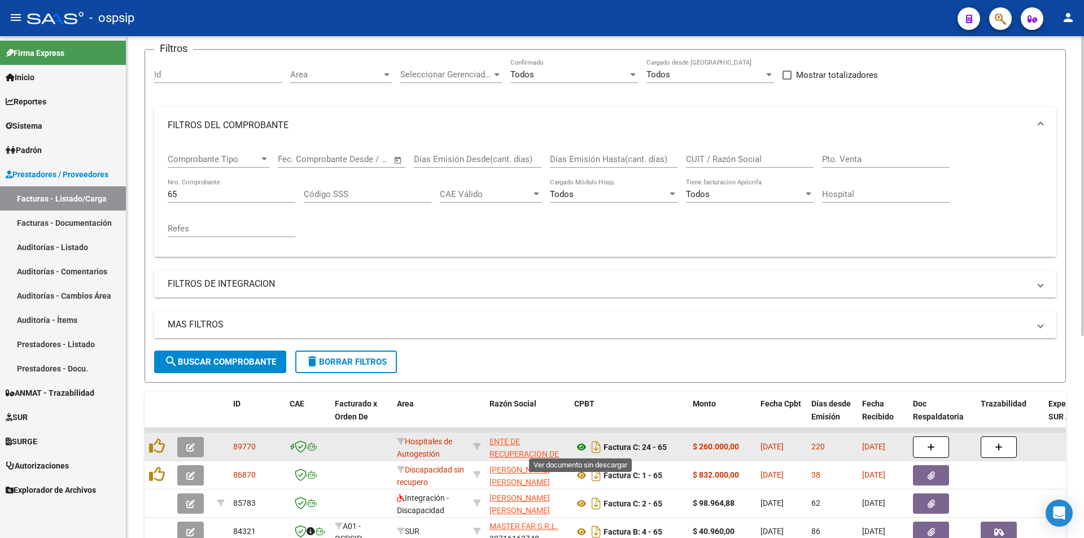
click at [581, 445] on icon at bounding box center [581, 447] width 15 height 14
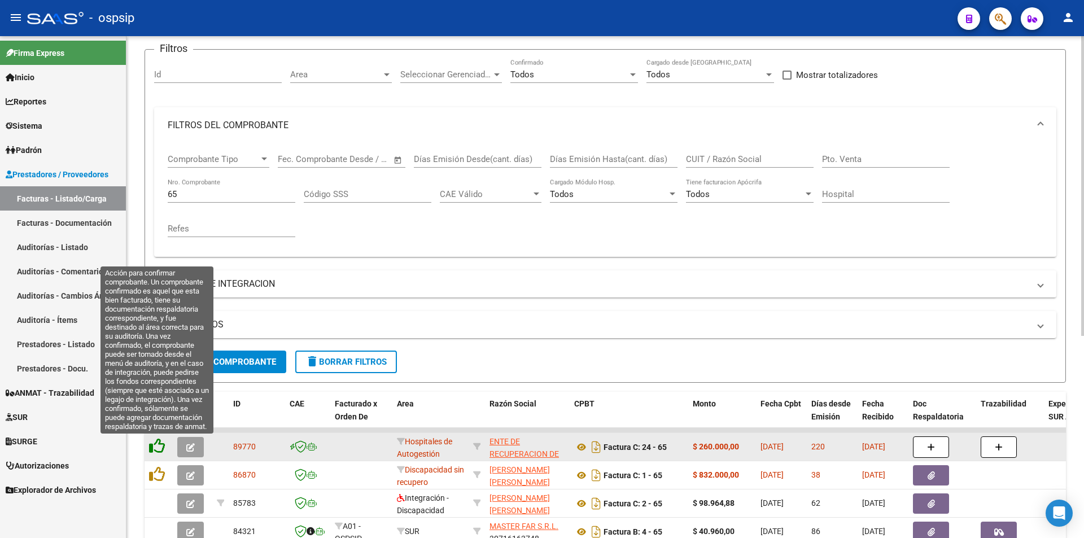
click at [154, 450] on icon at bounding box center [157, 446] width 16 height 16
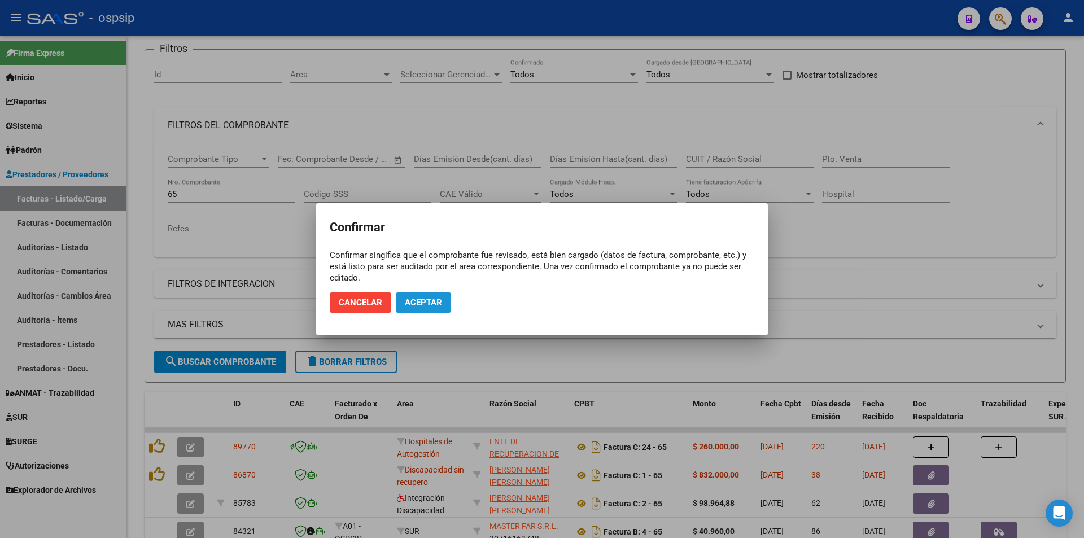
click at [422, 299] on span "Aceptar" at bounding box center [423, 302] width 37 height 10
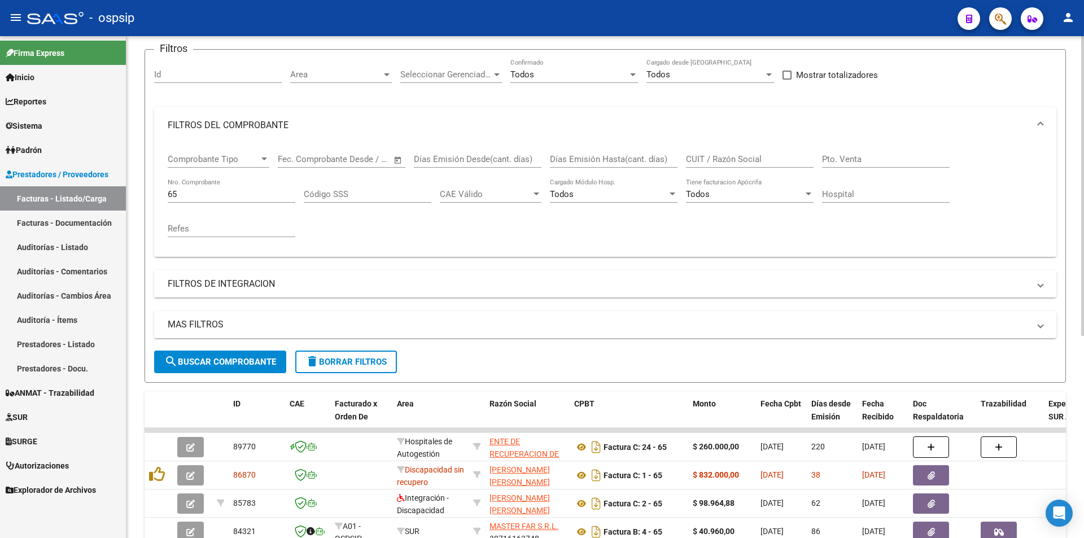
click at [192, 195] on input "65" at bounding box center [232, 194] width 128 height 10
type input "6"
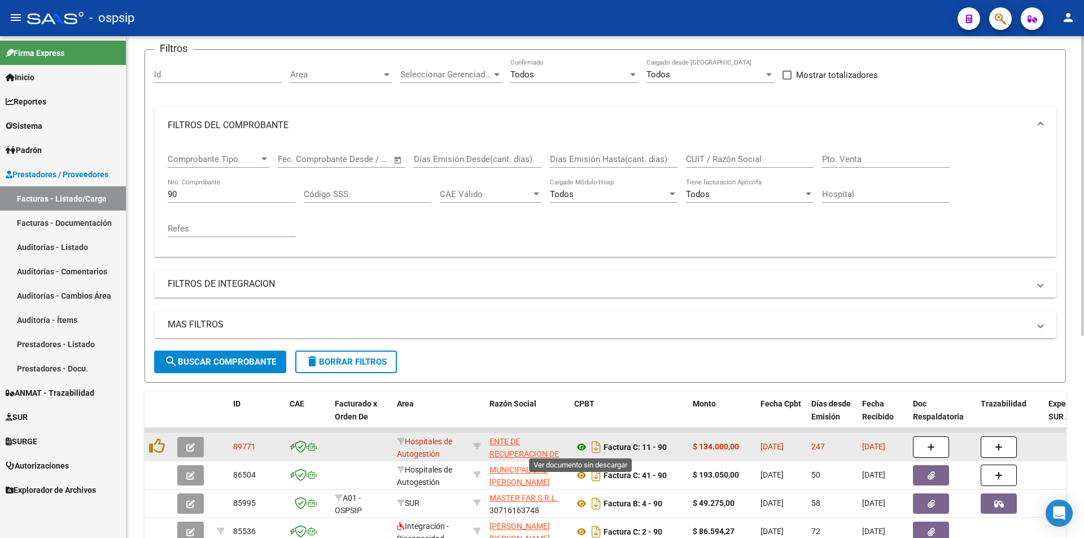
click at [585, 446] on icon at bounding box center [581, 447] width 15 height 14
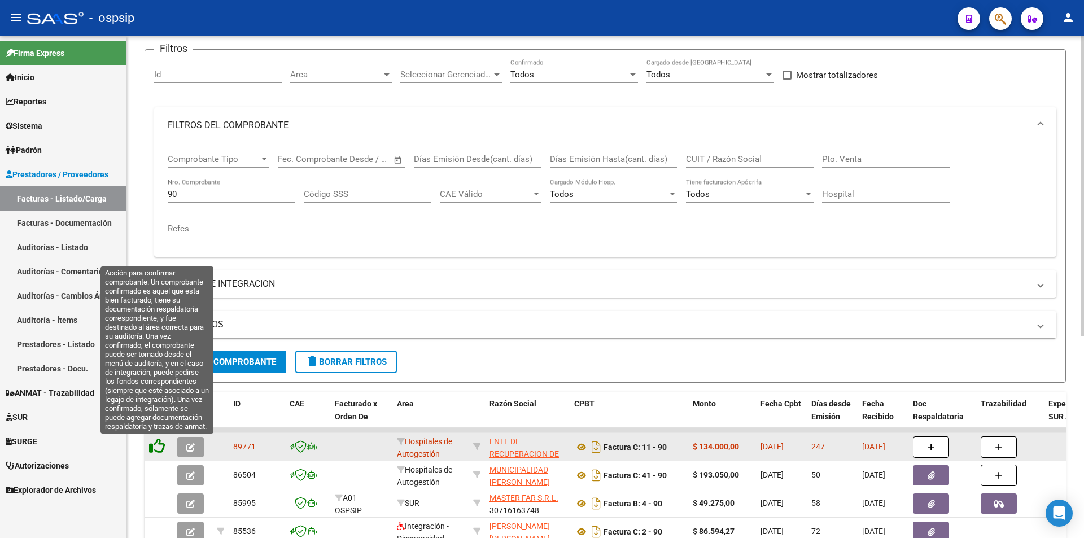
click at [152, 447] on icon at bounding box center [157, 446] width 16 height 16
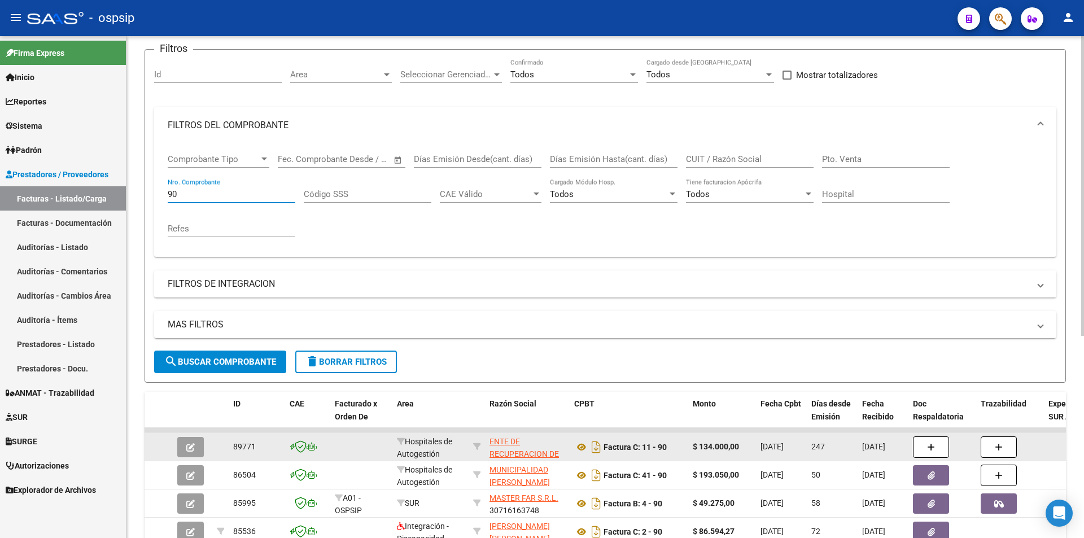
click at [235, 191] on input "90" at bounding box center [232, 194] width 128 height 10
type input "9"
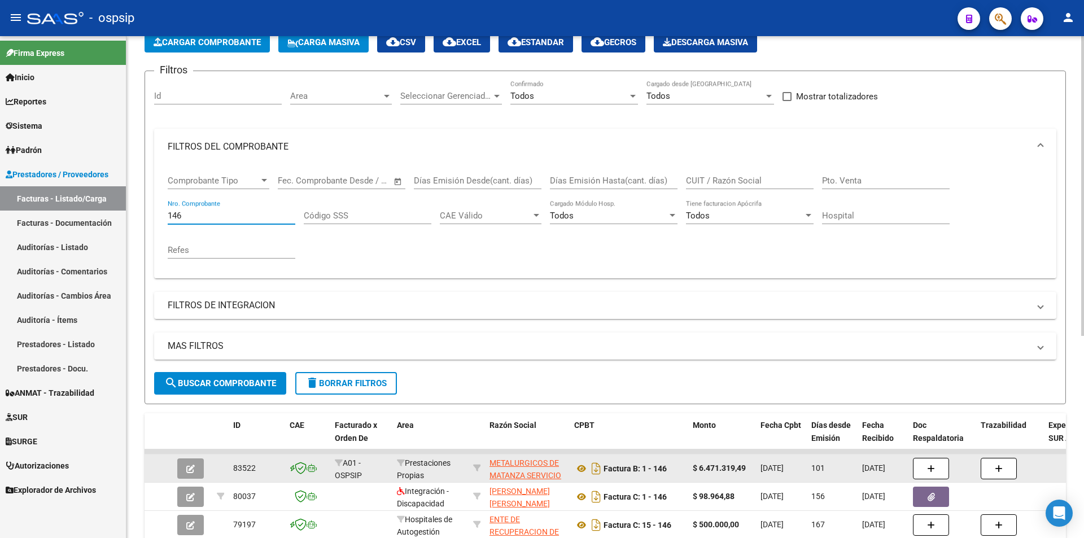
scroll to position [0, 0]
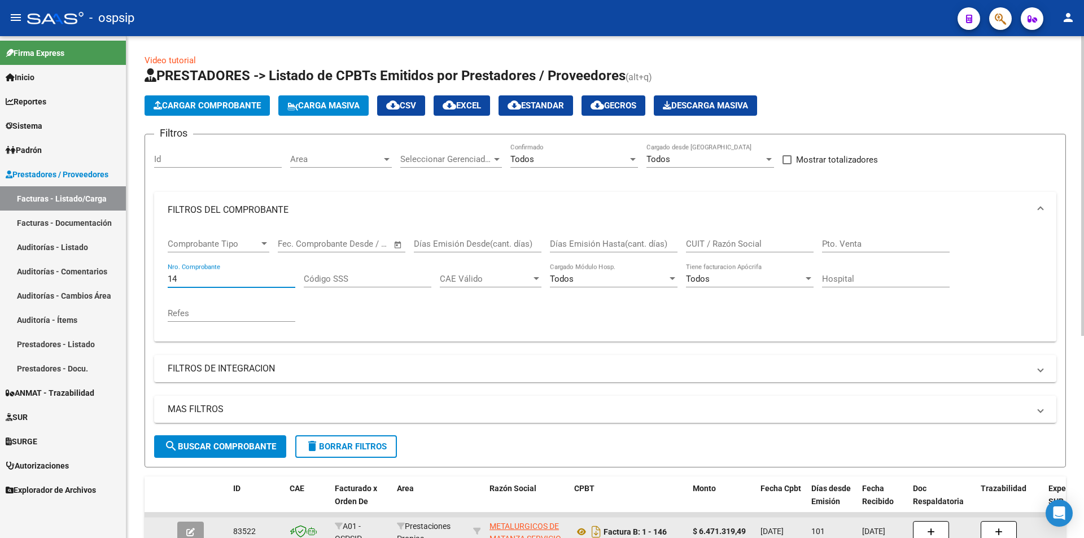
type input "1"
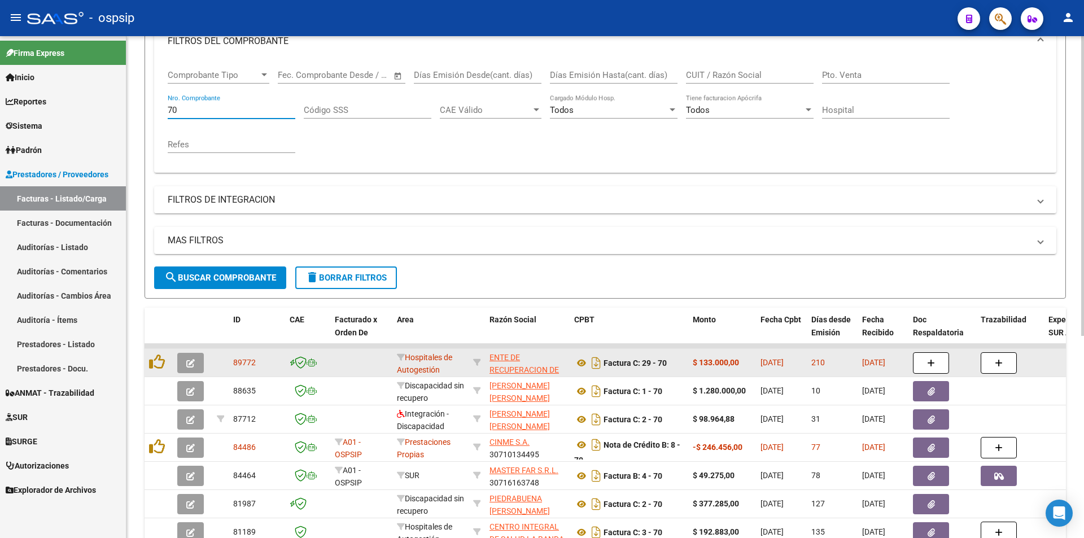
scroll to position [169, 0]
click at [584, 364] on icon at bounding box center [581, 363] width 15 height 14
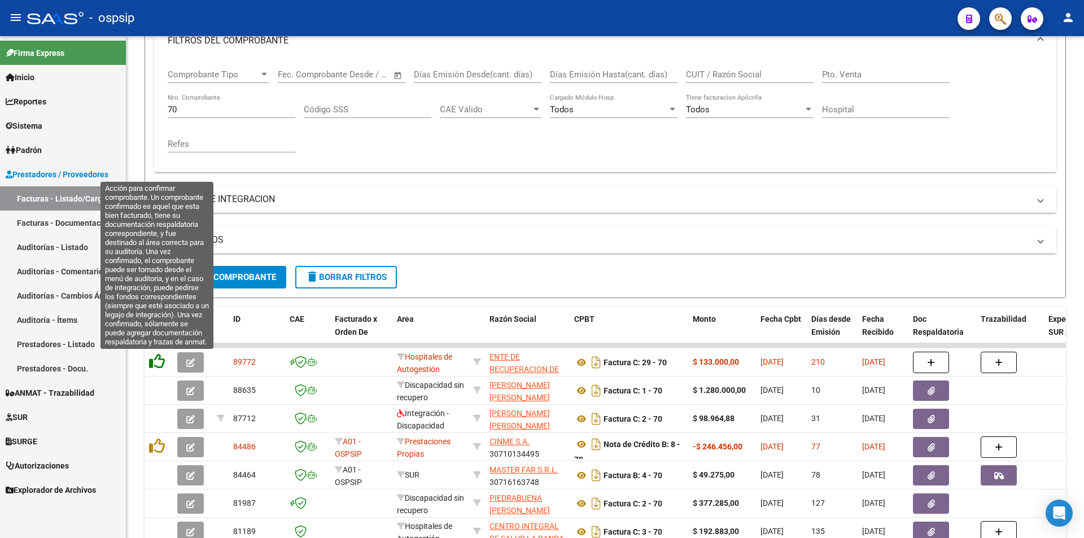
click at [161, 360] on icon at bounding box center [157, 361] width 16 height 16
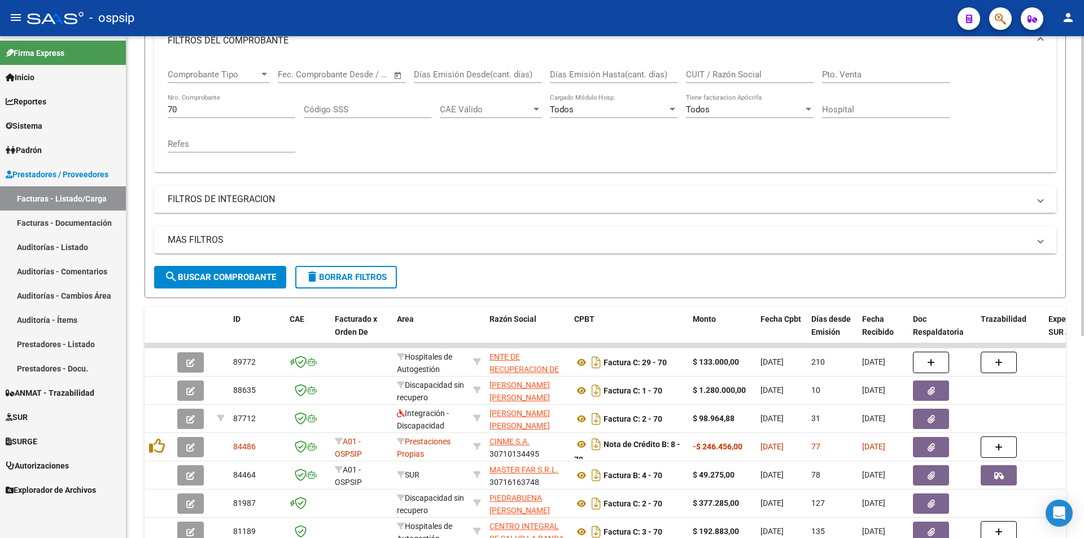
click at [194, 108] on input "70" at bounding box center [232, 109] width 128 height 10
type input "7"
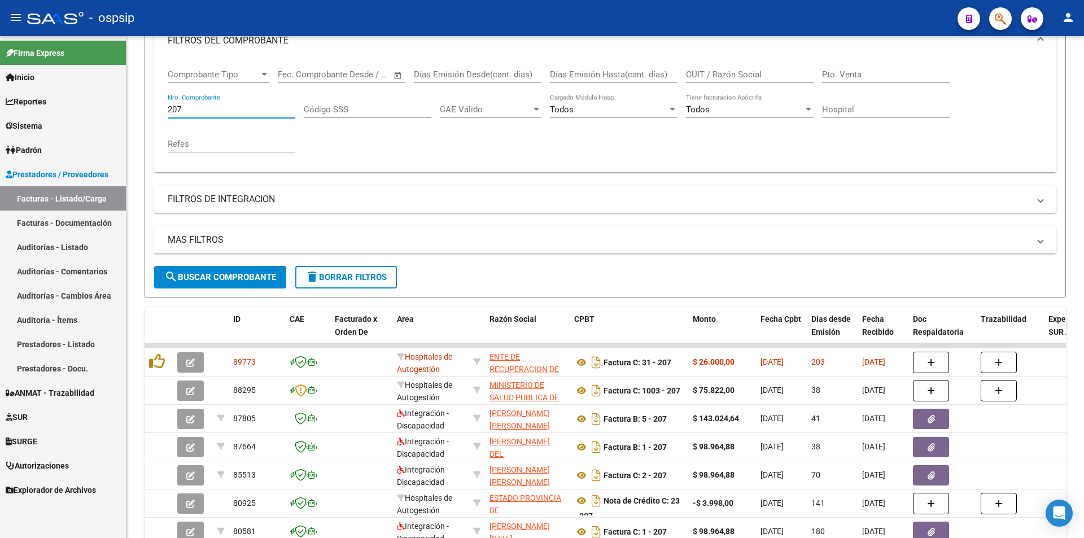
type input "207"
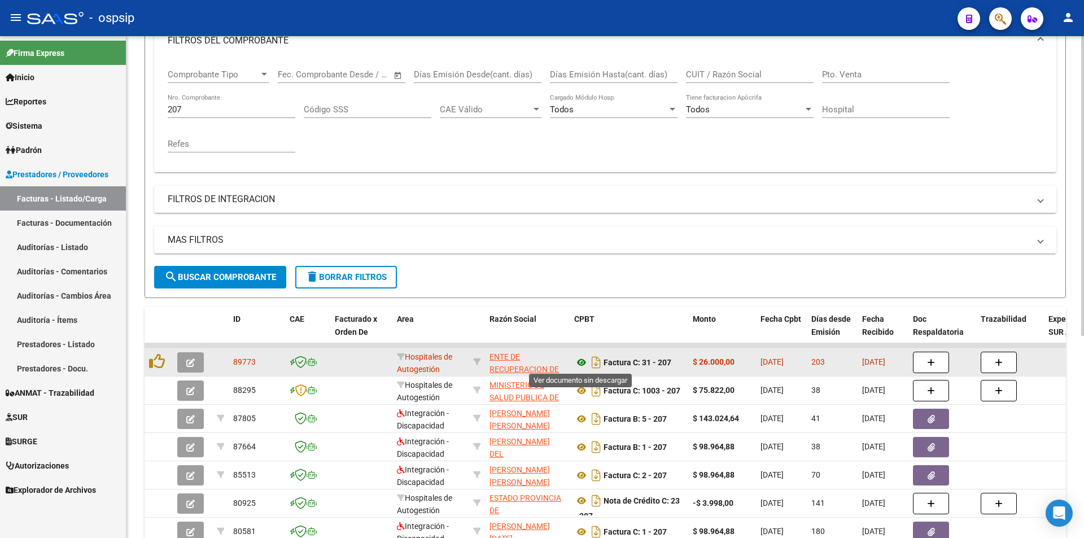
click at [579, 362] on icon at bounding box center [581, 363] width 15 height 14
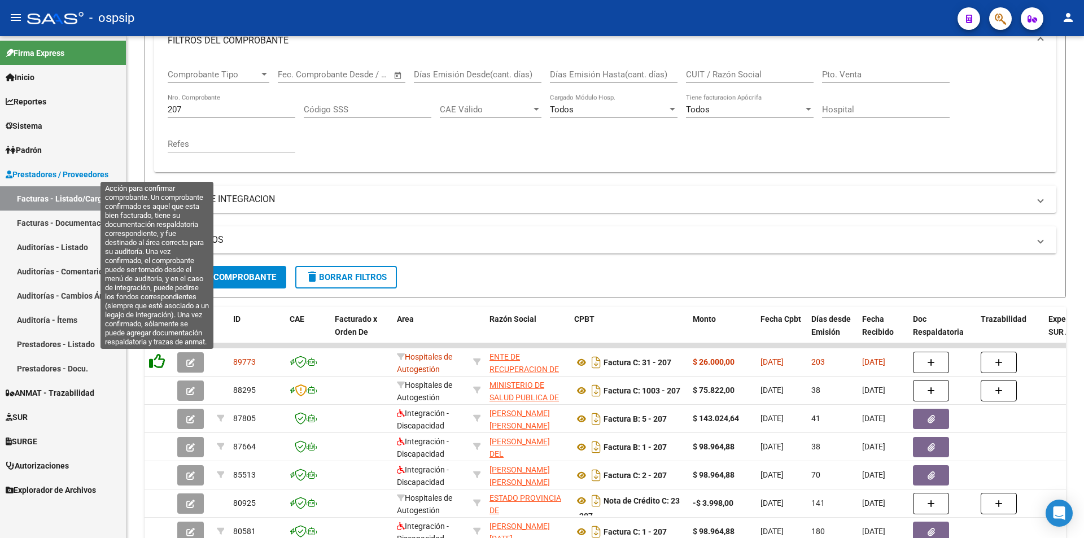
click at [160, 364] on icon at bounding box center [157, 361] width 16 height 16
